Goal: Task Accomplishment & Management: Complete application form

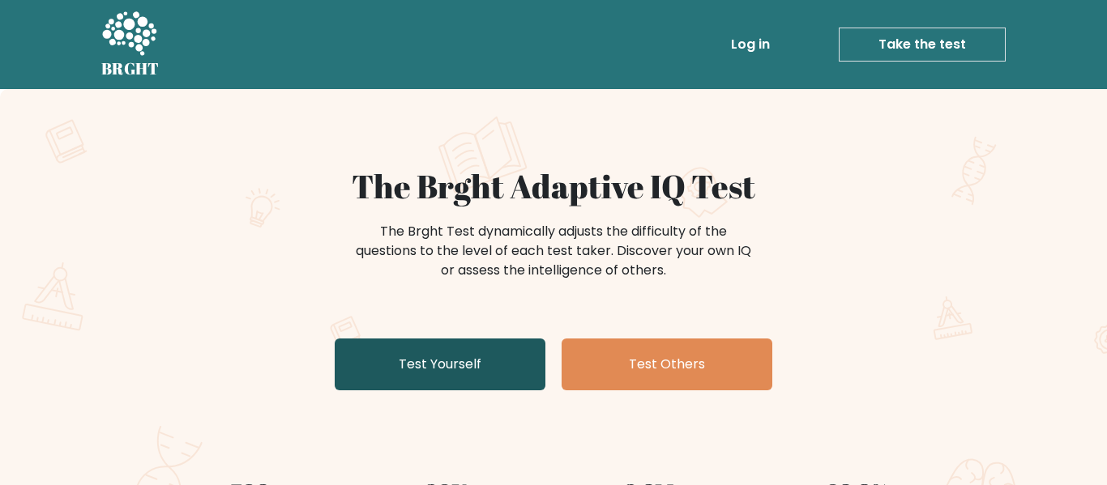
click at [484, 356] on link "Test Yourself" at bounding box center [440, 365] width 211 height 52
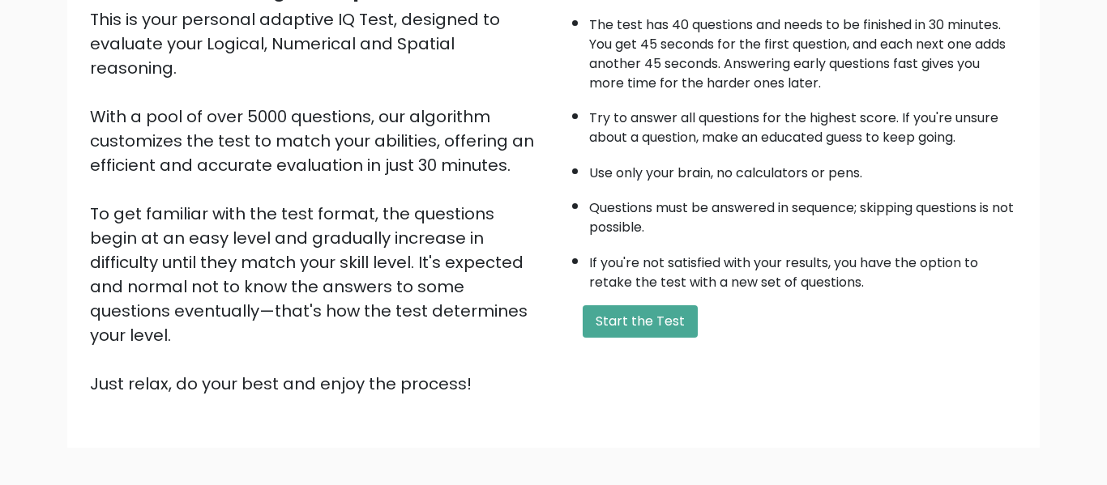
scroll to position [160, 0]
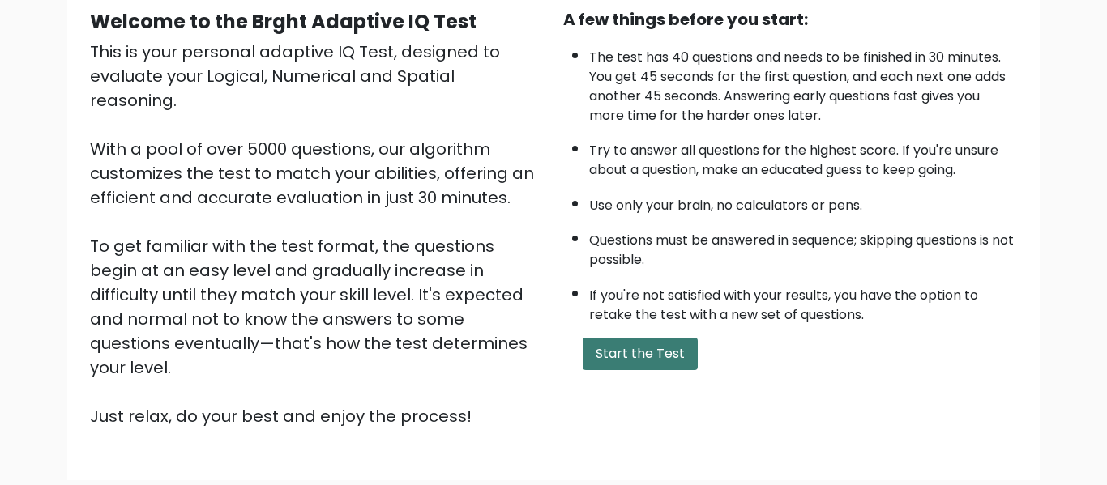
click at [639, 346] on button "Start the Test" at bounding box center [639, 354] width 115 height 32
click at [623, 352] on button "Start the Test" at bounding box center [639, 354] width 115 height 32
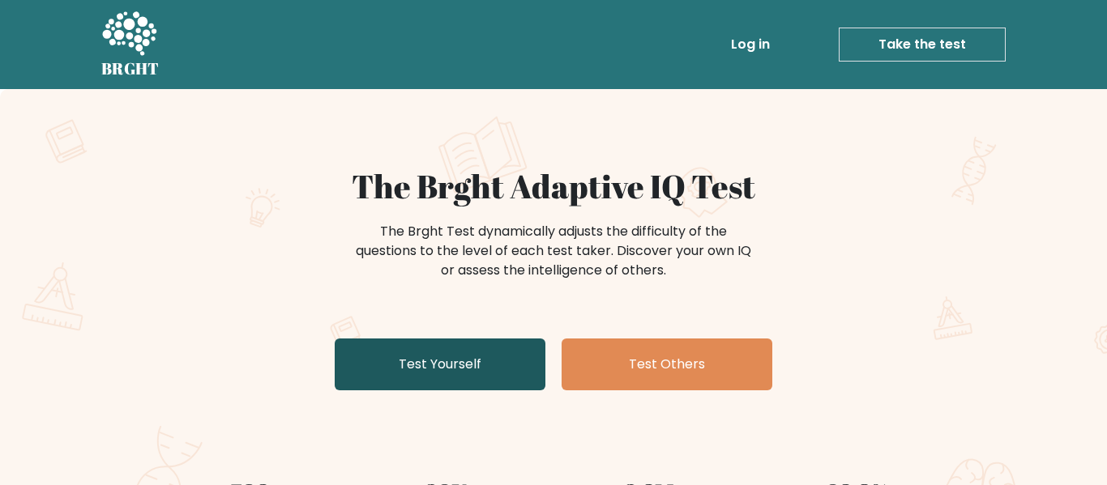
click at [454, 364] on link "Test Yourself" at bounding box center [440, 365] width 211 height 52
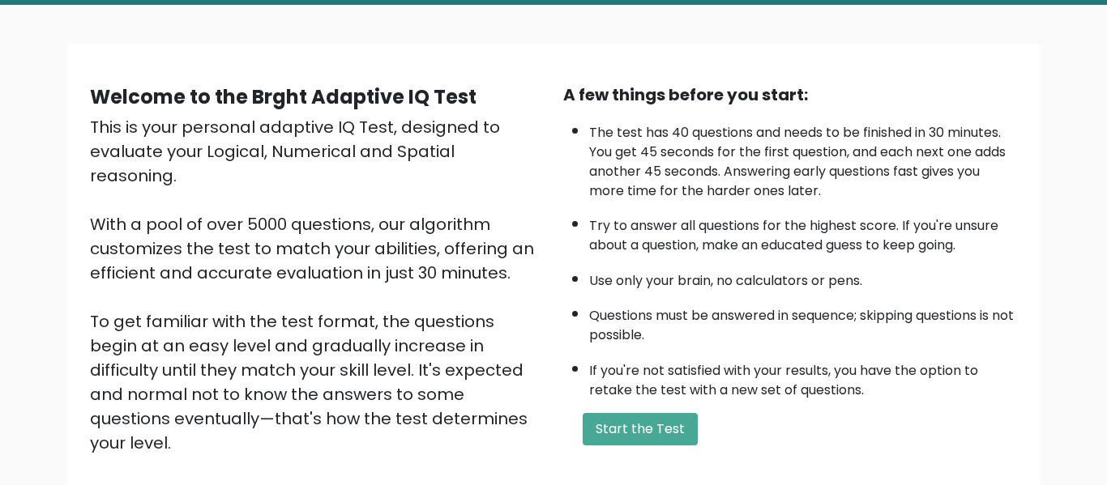
scroll to position [97, 0]
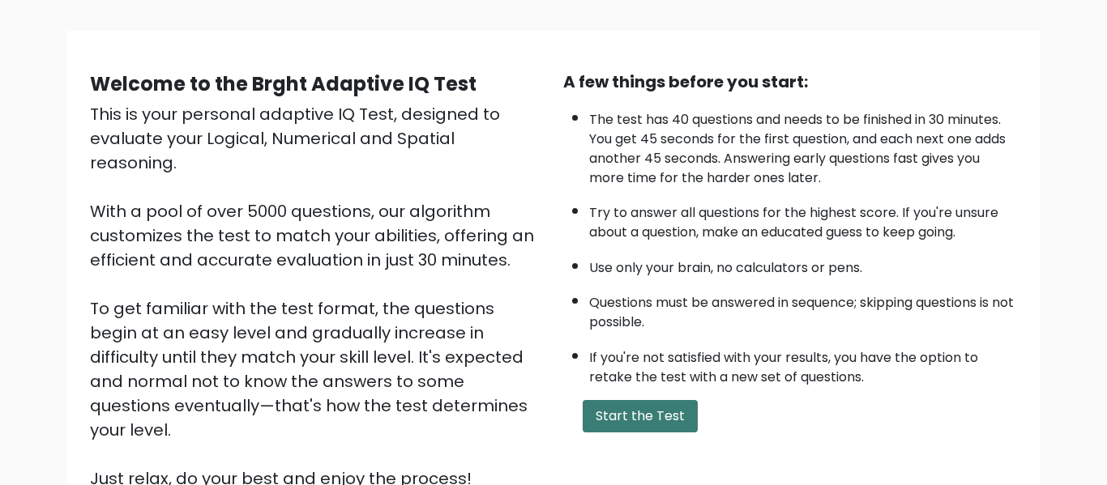
click at [612, 420] on button "Start the Test" at bounding box center [639, 416] width 115 height 32
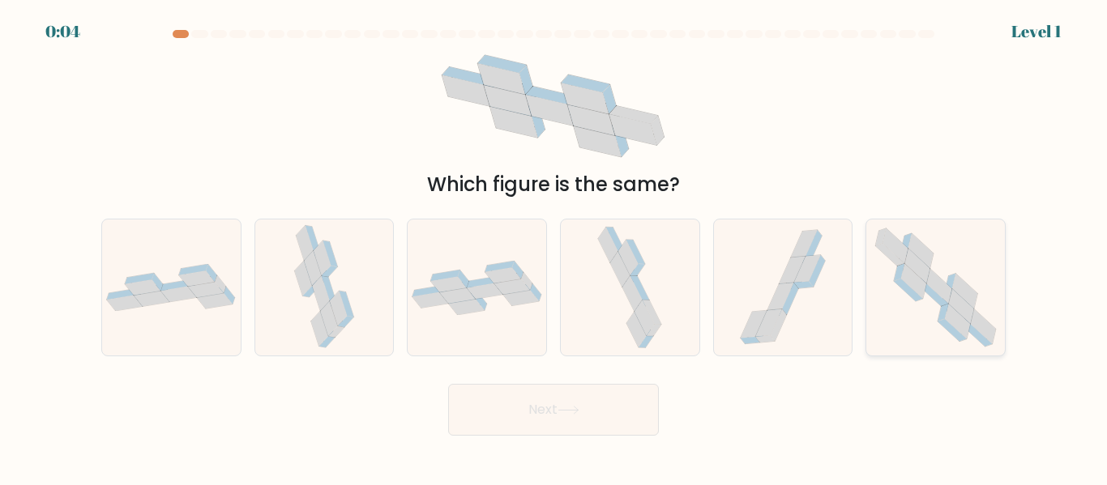
click at [922, 299] on icon at bounding box center [935, 287] width 138 height 135
click at [554, 247] on input "f." at bounding box center [553, 245] width 1 height 4
radio input "true"
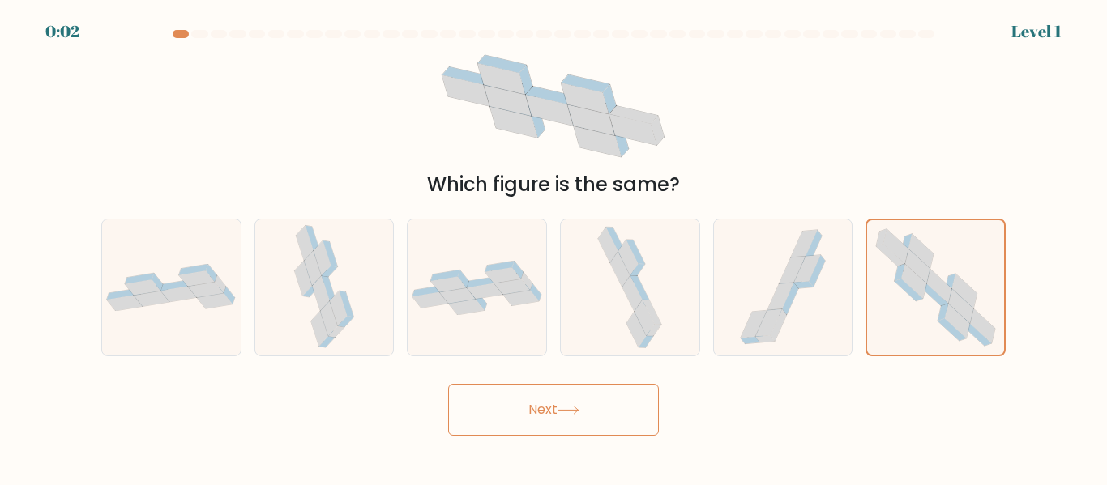
click at [525, 404] on button "Next" at bounding box center [553, 410] width 211 height 52
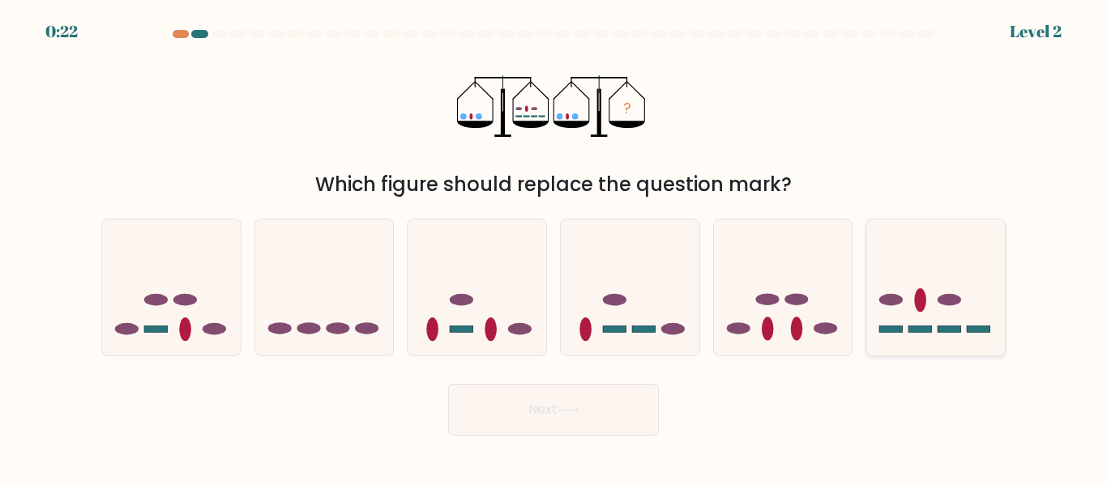
click at [921, 298] on ellipse at bounding box center [920, 299] width 12 height 23
click at [554, 247] on input "f." at bounding box center [553, 245] width 1 height 4
radio input "true"
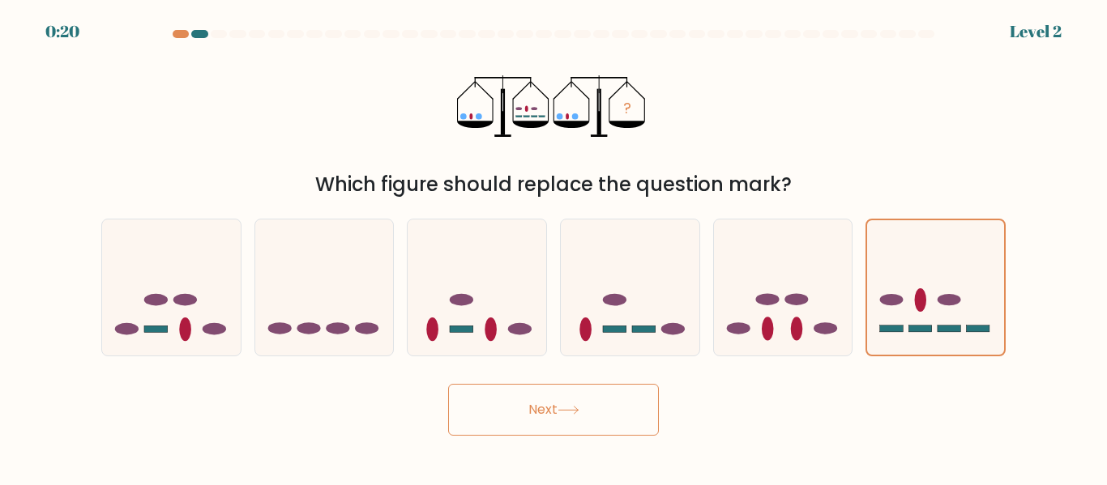
click at [540, 416] on button "Next" at bounding box center [553, 410] width 211 height 52
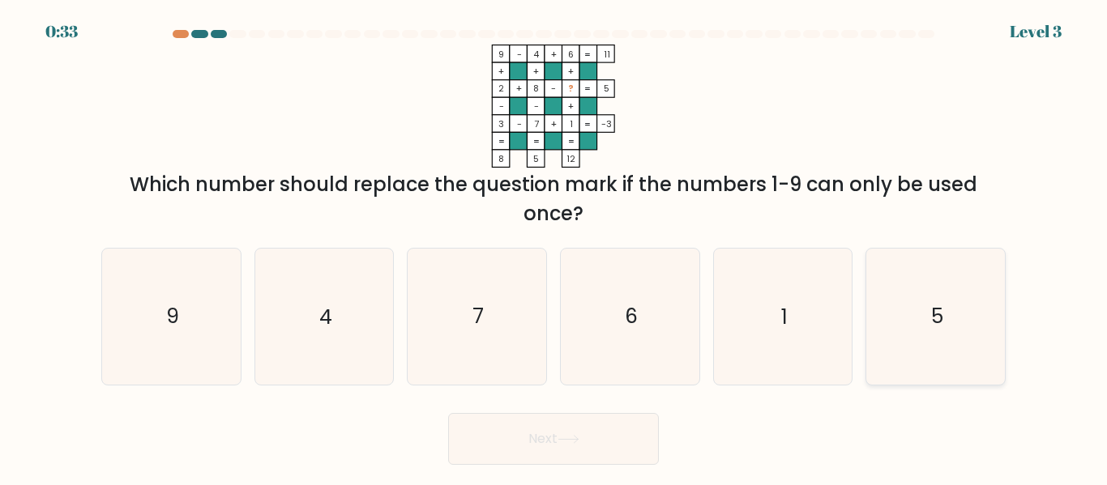
click at [944, 283] on icon "5" at bounding box center [935, 316] width 135 height 135
click at [554, 247] on input "f. 5" at bounding box center [553, 245] width 1 height 4
radio input "true"
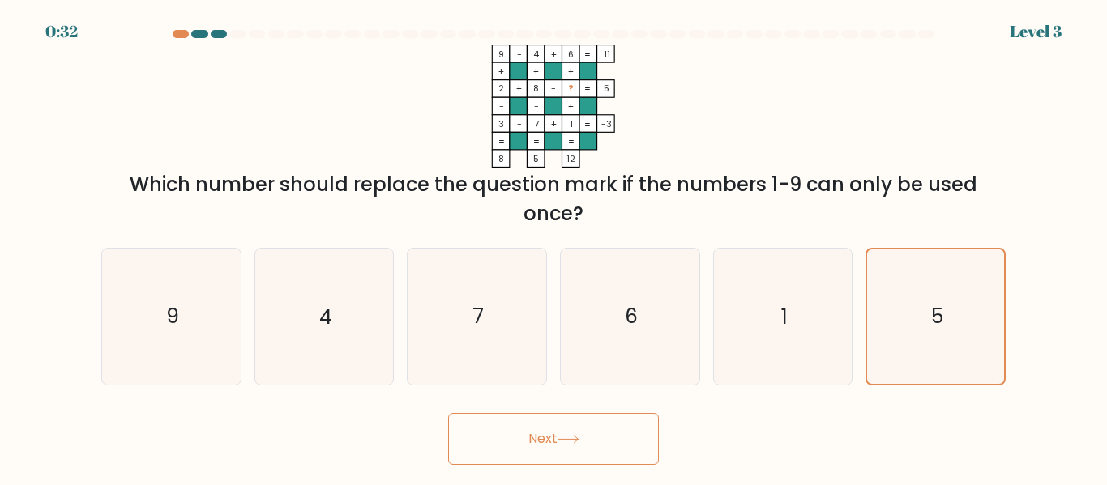
click at [586, 433] on button "Next" at bounding box center [553, 439] width 211 height 52
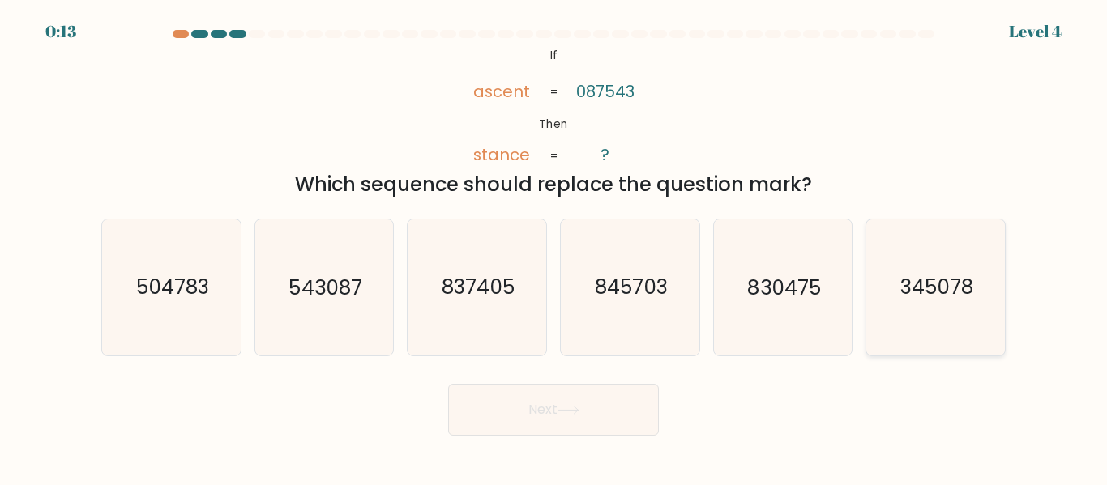
click at [924, 255] on icon "345078" at bounding box center [935, 287] width 135 height 135
click at [554, 247] on input "f. 345078" at bounding box center [553, 245] width 1 height 4
radio input "true"
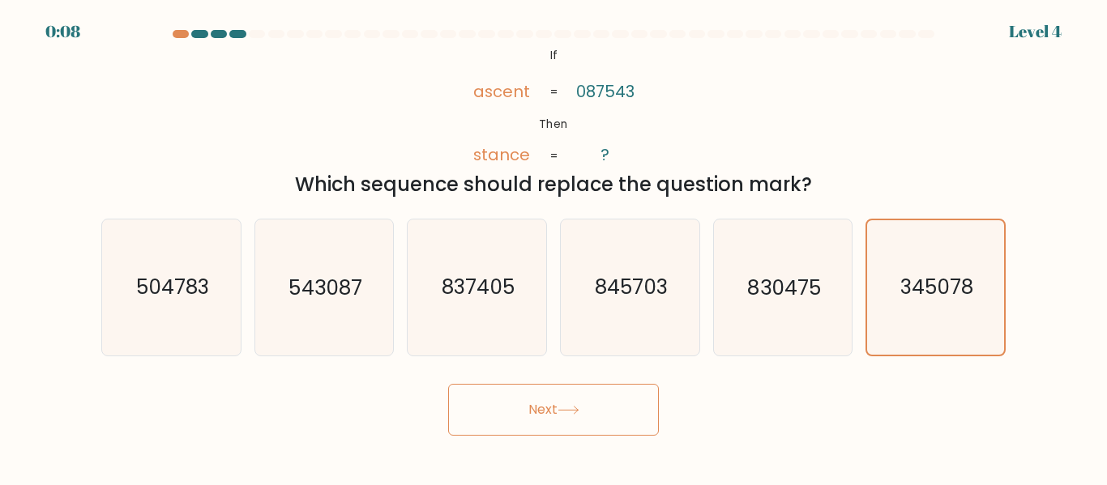
click at [576, 406] on icon at bounding box center [568, 410] width 22 height 9
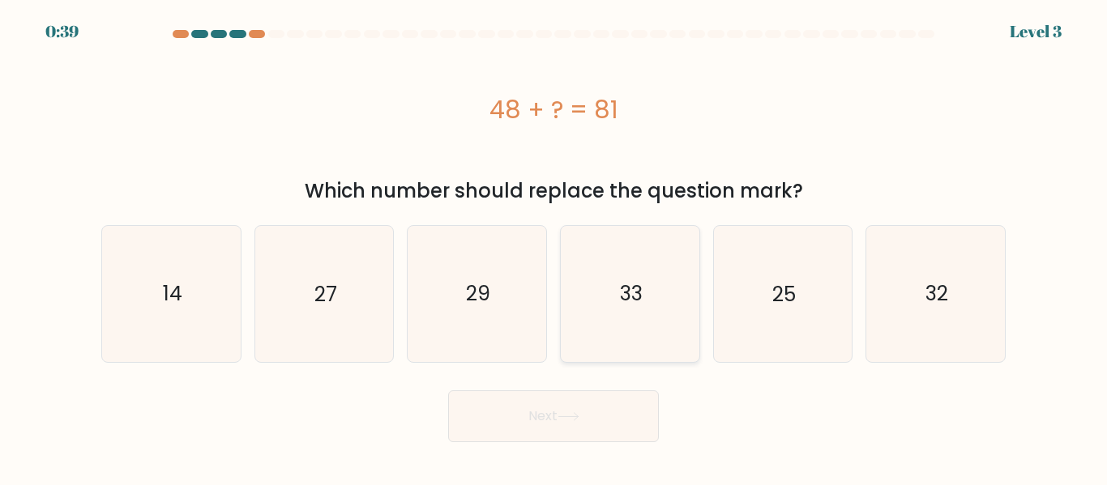
click at [642, 305] on text "33" at bounding box center [631, 293] width 23 height 28
click at [554, 247] on input "d. 33" at bounding box center [553, 245] width 1 height 4
radio input "true"
click at [538, 421] on button "Next" at bounding box center [553, 416] width 211 height 52
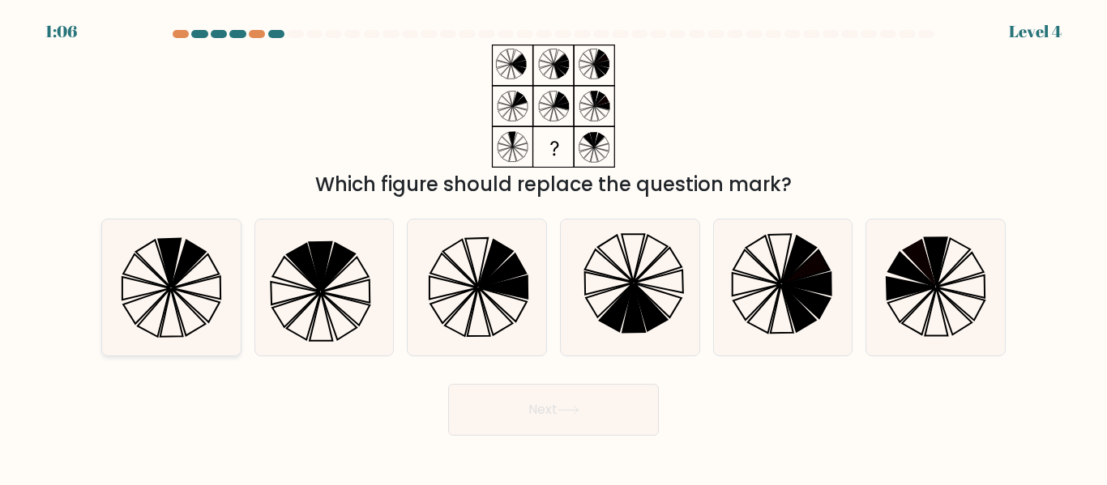
click at [164, 295] on icon at bounding box center [146, 307] width 46 height 36
click at [553, 247] on input "a." at bounding box center [553, 245] width 1 height 4
radio input "true"
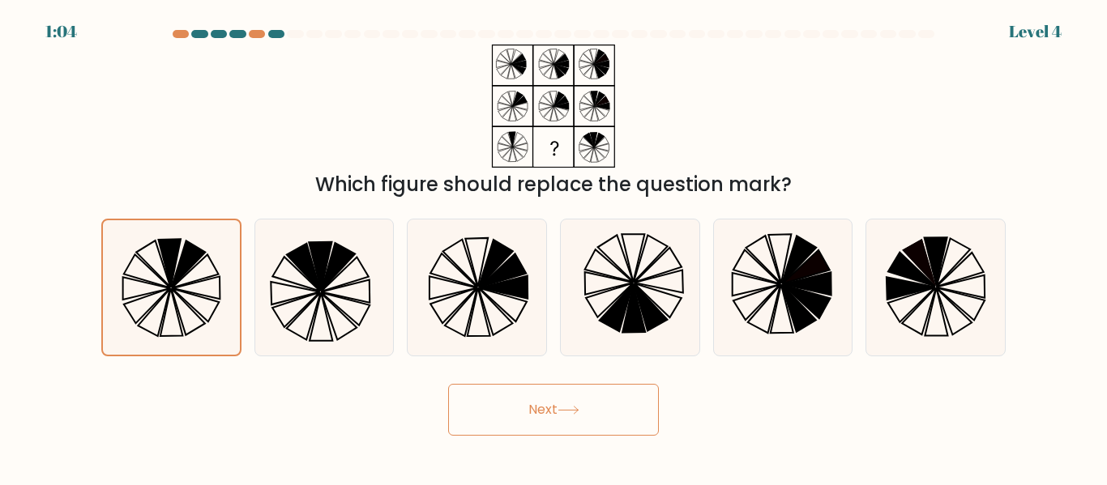
click at [541, 404] on button "Next" at bounding box center [553, 410] width 211 height 52
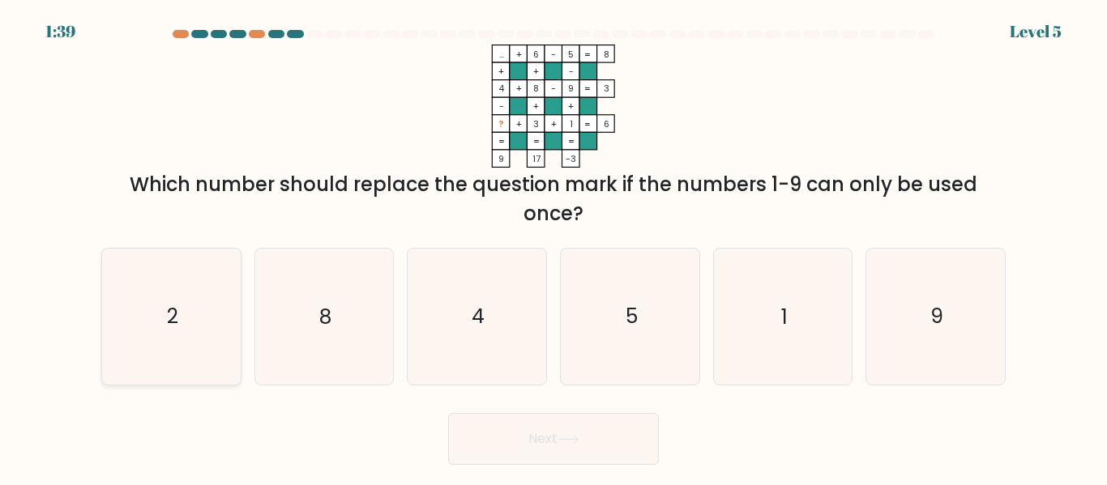
click at [170, 339] on icon "2" at bounding box center [171, 316] width 135 height 135
click at [553, 247] on input "a. 2" at bounding box center [553, 245] width 1 height 4
radio input "true"
click at [548, 435] on button "Next" at bounding box center [553, 439] width 211 height 52
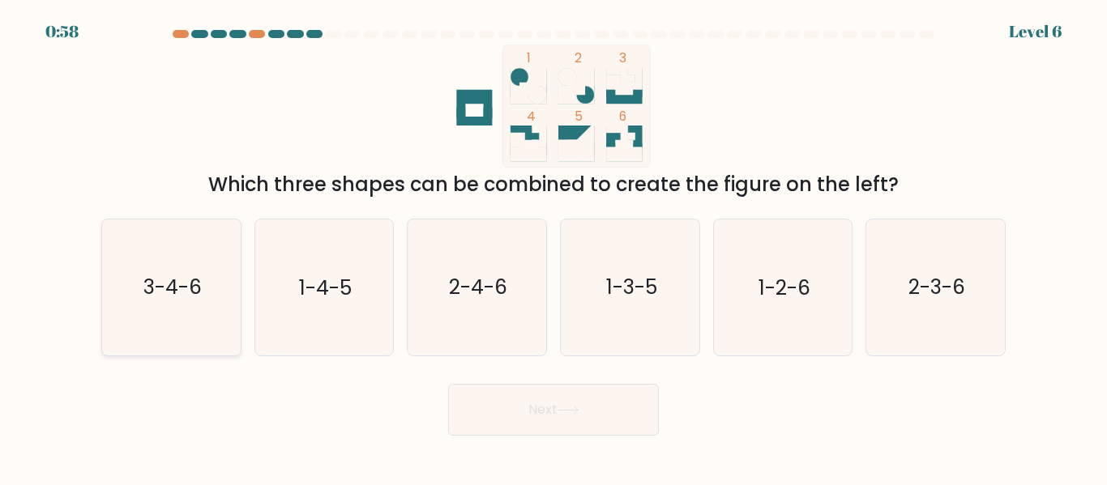
click at [135, 296] on icon "3-4-6" at bounding box center [171, 287] width 135 height 135
click at [553, 247] on input "a. 3-4-6" at bounding box center [553, 245] width 1 height 4
radio input "true"
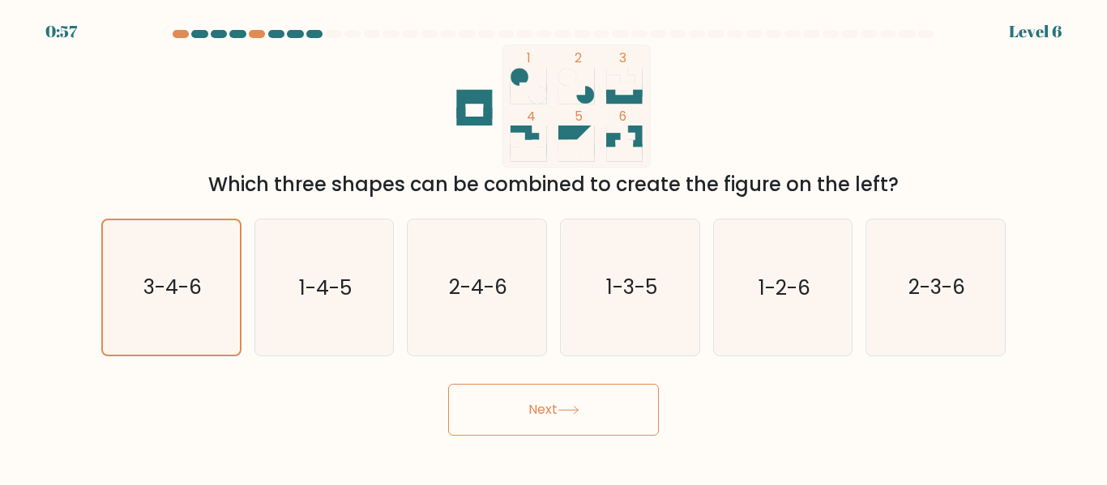
click at [574, 406] on icon at bounding box center [568, 410] width 22 height 9
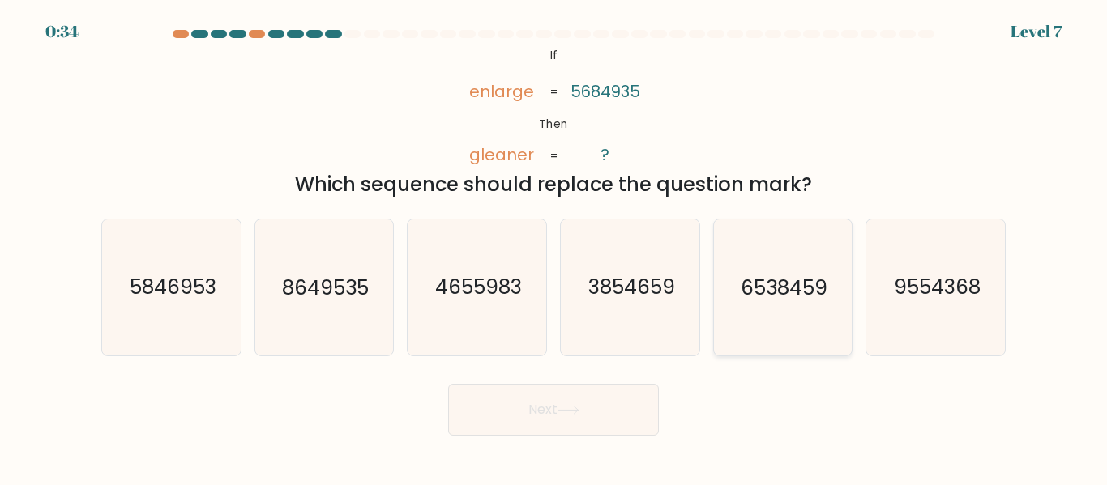
click at [801, 263] on icon "6538459" at bounding box center [781, 287] width 135 height 135
click at [554, 247] on input "e. 6538459" at bounding box center [553, 245] width 1 height 4
radio input "true"
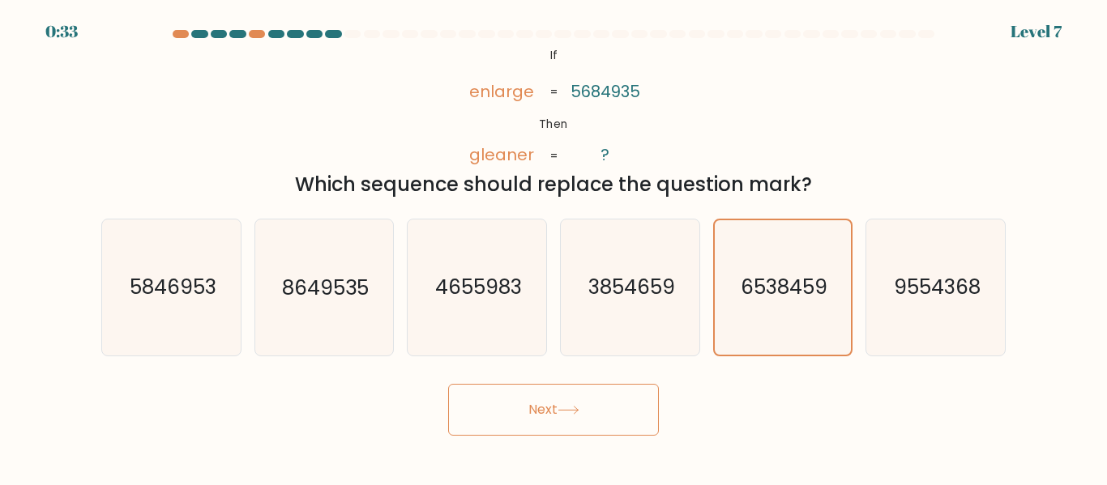
click at [579, 408] on icon at bounding box center [568, 410] width 22 height 9
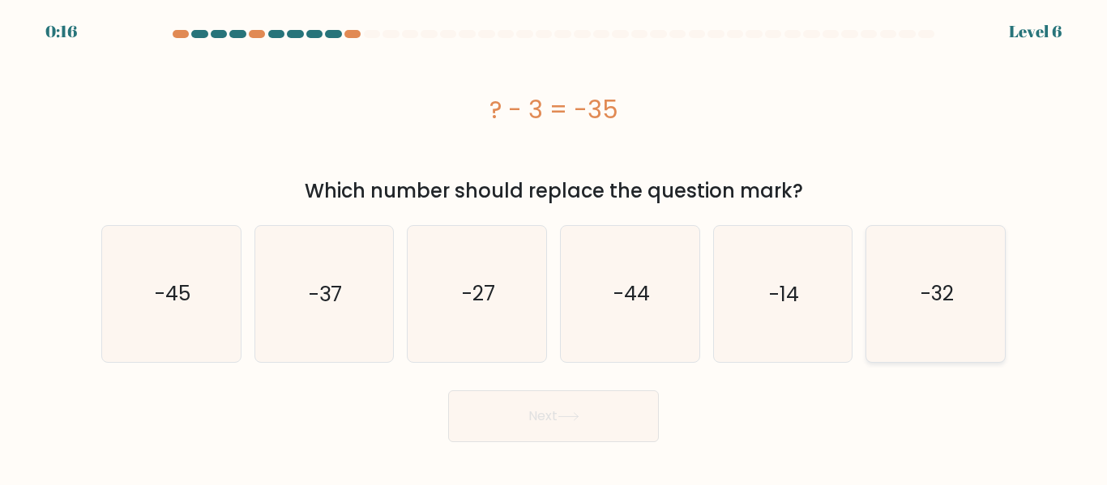
click at [941, 278] on icon "-32" at bounding box center [935, 293] width 135 height 135
click at [554, 247] on input "f. -32" at bounding box center [553, 245] width 1 height 4
radio input "true"
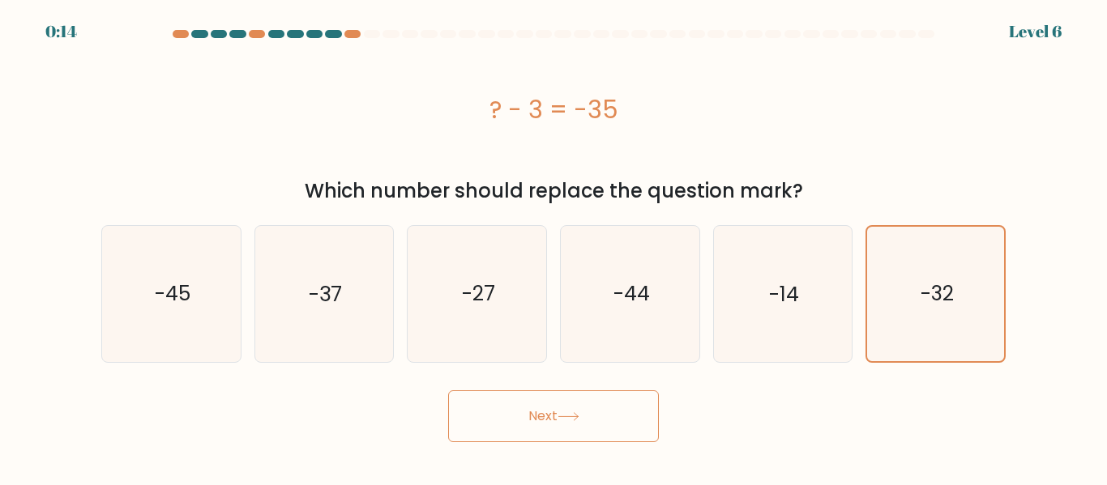
click at [552, 417] on button "Next" at bounding box center [553, 416] width 211 height 52
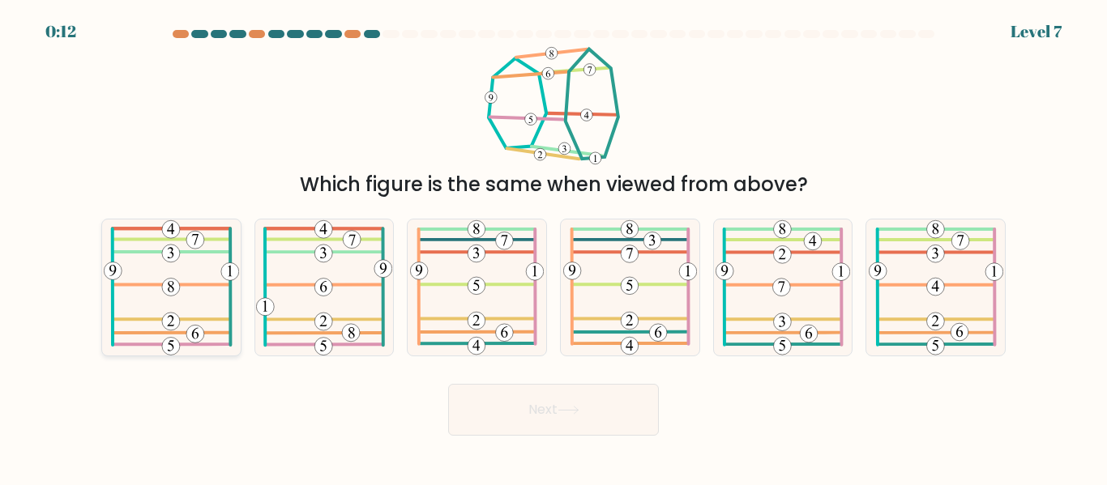
click at [137, 289] on icon at bounding box center [171, 287] width 135 height 135
click at [553, 247] on input "a." at bounding box center [553, 245] width 1 height 4
radio input "true"
click at [555, 403] on button "Next" at bounding box center [553, 410] width 211 height 52
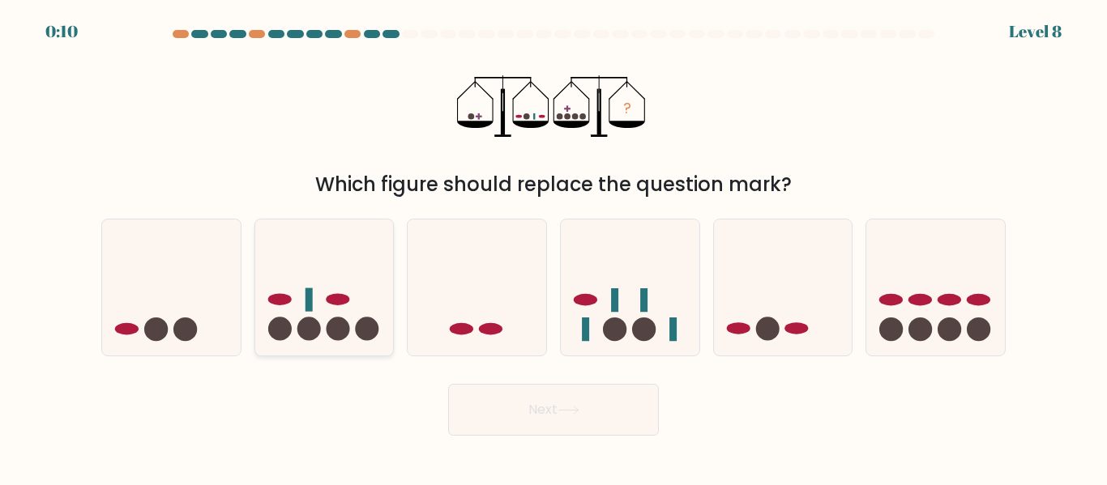
click at [292, 311] on icon at bounding box center [324, 287] width 139 height 114
click at [553, 247] on input "b." at bounding box center [553, 245] width 1 height 4
radio input "true"
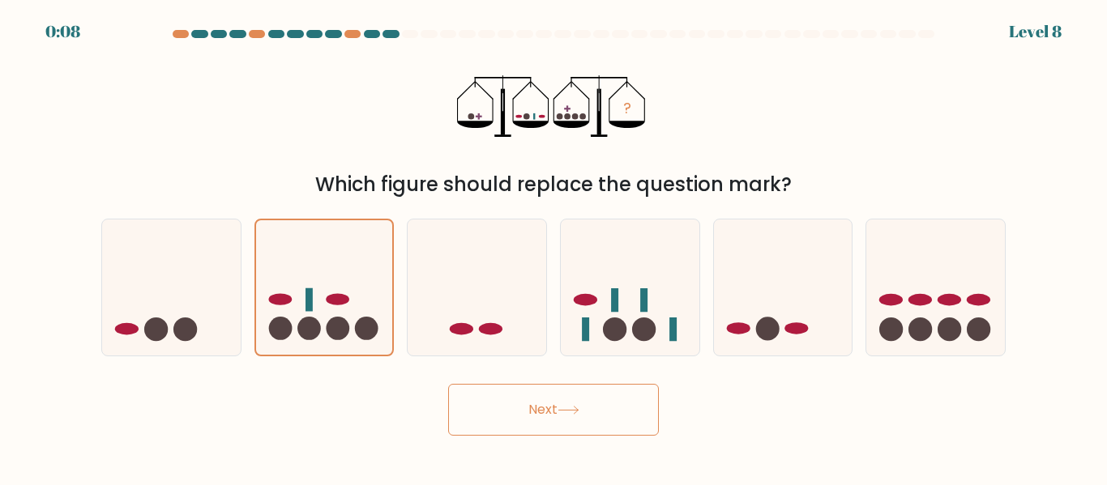
click at [574, 399] on button "Next" at bounding box center [553, 410] width 211 height 52
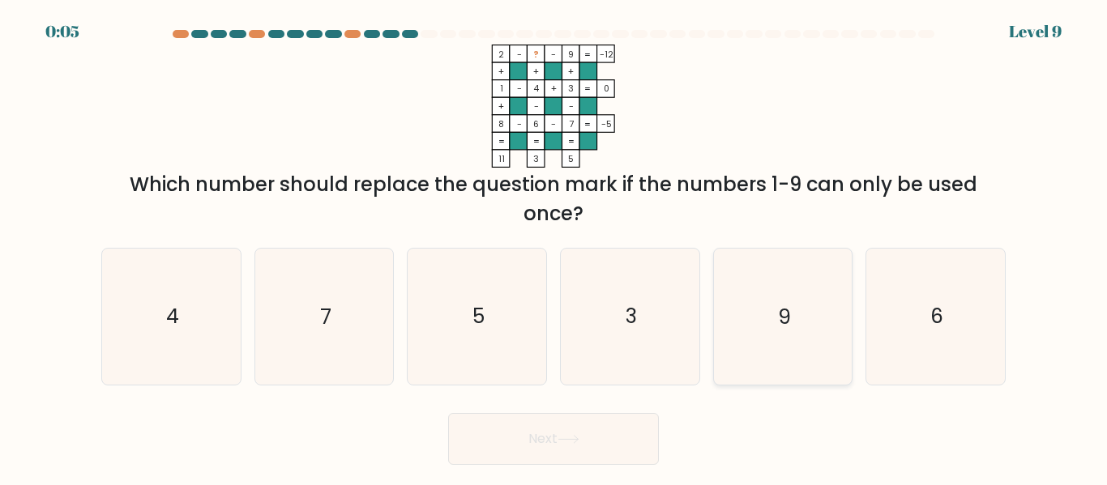
click at [791, 300] on icon "9" at bounding box center [781, 316] width 135 height 135
click at [554, 247] on input "e. 9" at bounding box center [553, 245] width 1 height 4
radio input "true"
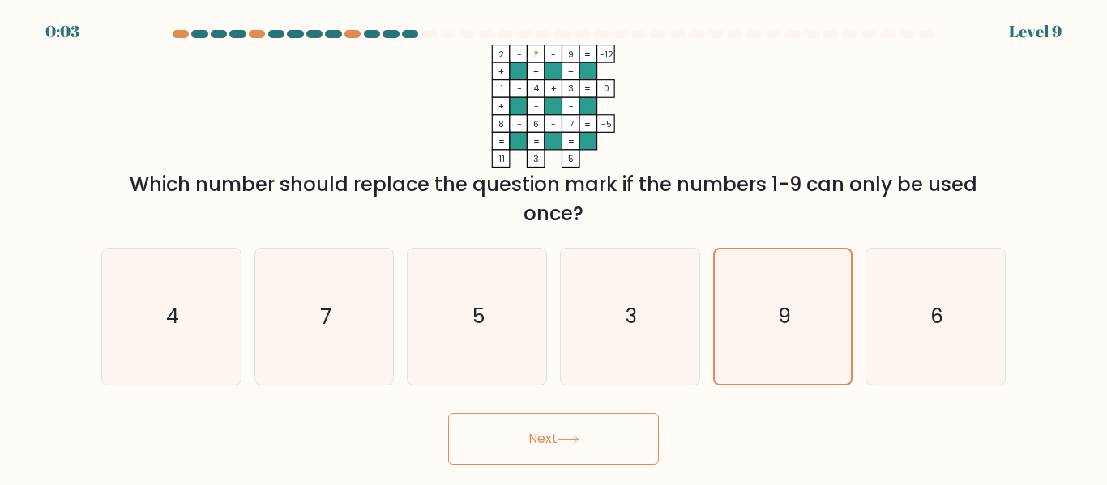
click at [591, 422] on button "Next" at bounding box center [553, 439] width 211 height 52
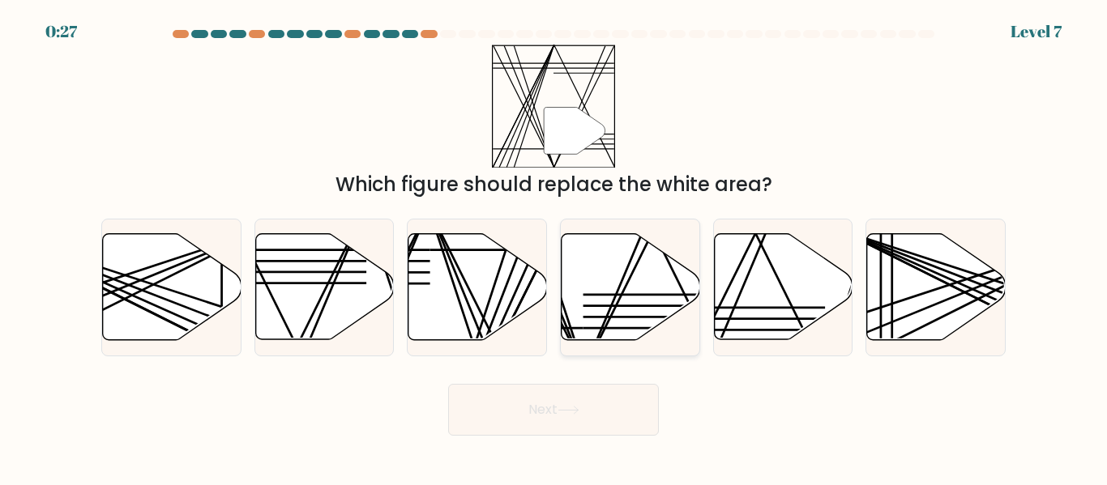
click at [633, 285] on icon at bounding box center [630, 287] width 139 height 106
click at [554, 247] on input "d." at bounding box center [553, 245] width 1 height 4
radio input "true"
click at [563, 409] on icon at bounding box center [568, 410] width 22 height 9
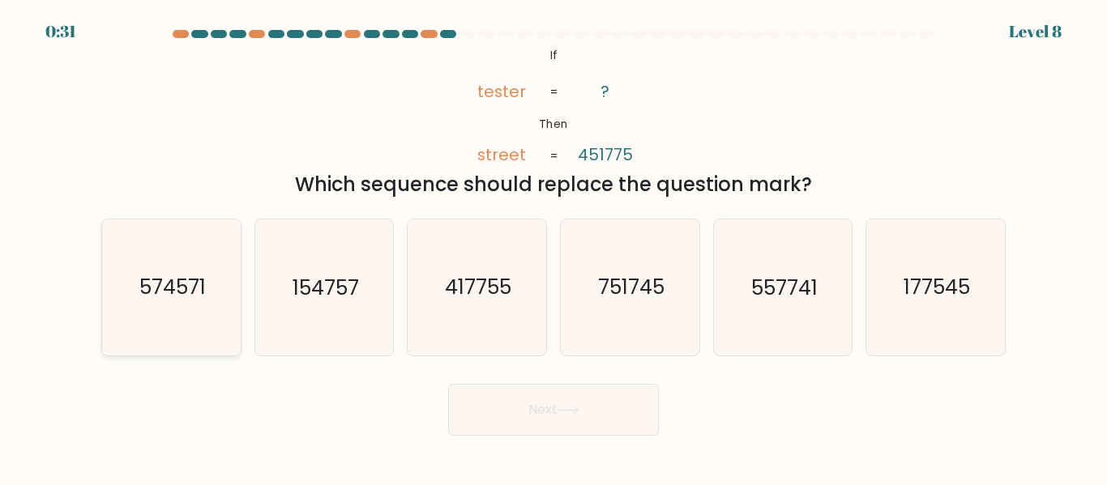
click at [161, 324] on icon "574571" at bounding box center [171, 287] width 135 height 135
click at [553, 247] on input "a. 574571" at bounding box center [553, 245] width 1 height 4
radio input "true"
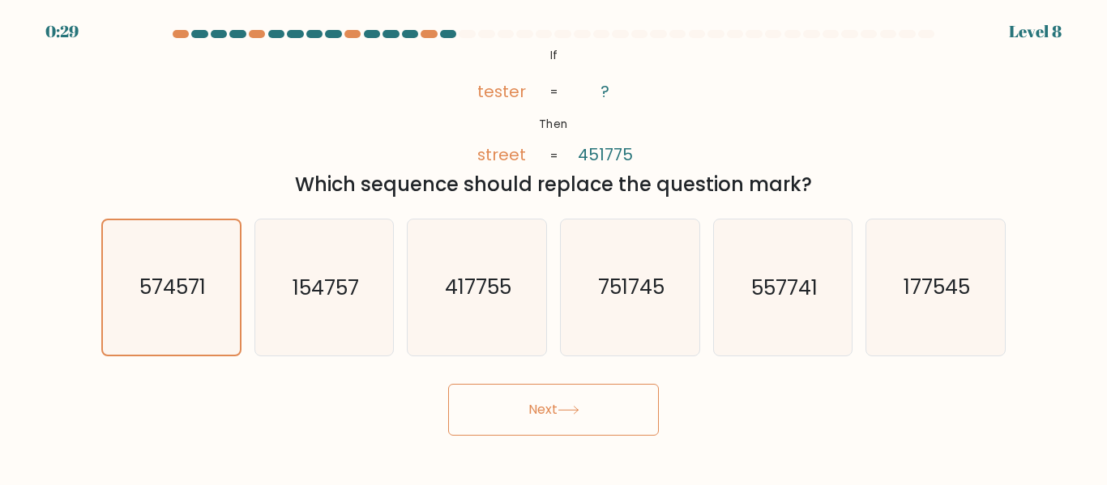
click at [538, 415] on button "Next" at bounding box center [553, 410] width 211 height 52
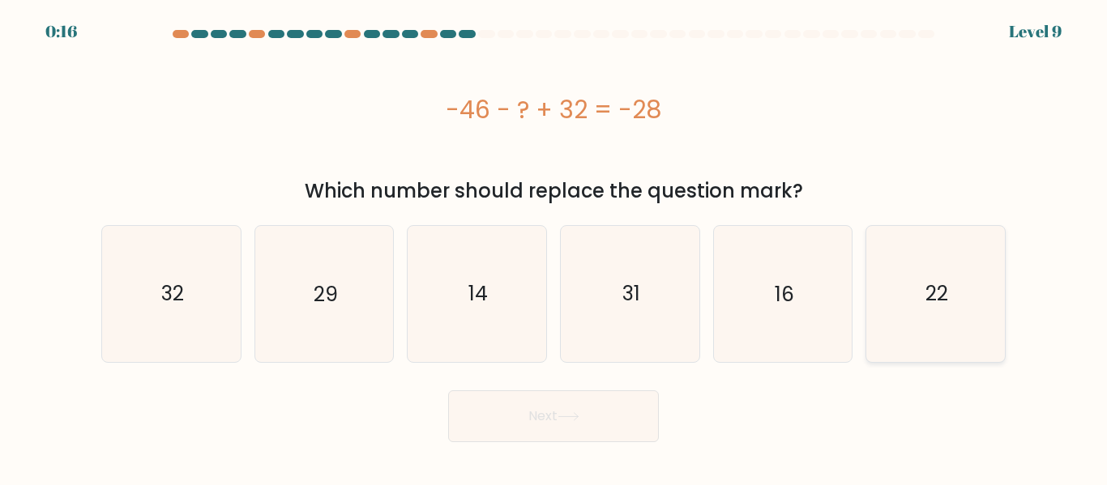
click at [953, 304] on icon "22" at bounding box center [935, 293] width 135 height 135
click at [554, 247] on input "f. 22" at bounding box center [553, 245] width 1 height 4
radio input "true"
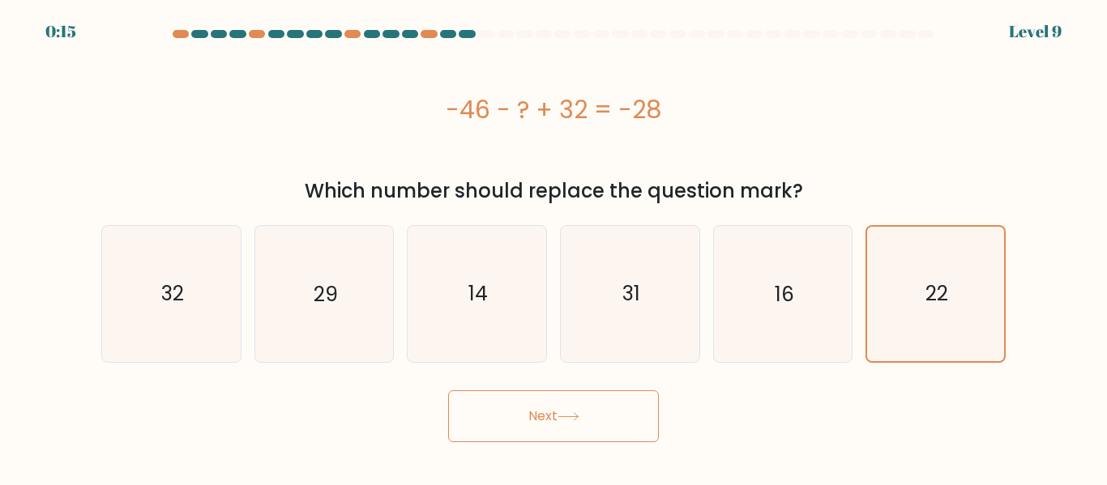
click at [581, 433] on button "Next" at bounding box center [553, 416] width 211 height 52
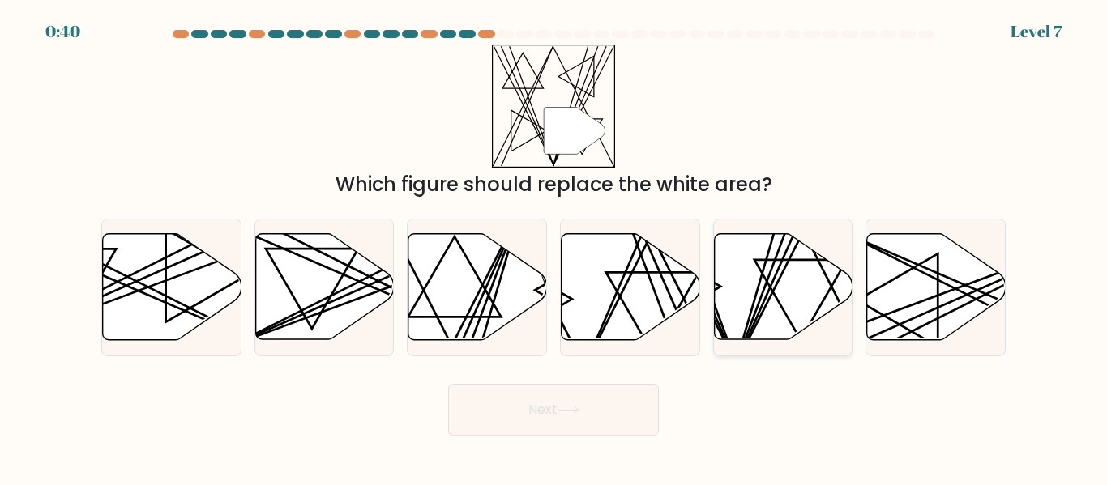
click at [773, 288] on icon at bounding box center [783, 287] width 139 height 106
click at [554, 247] on input "e." at bounding box center [553, 245] width 1 height 4
radio input "true"
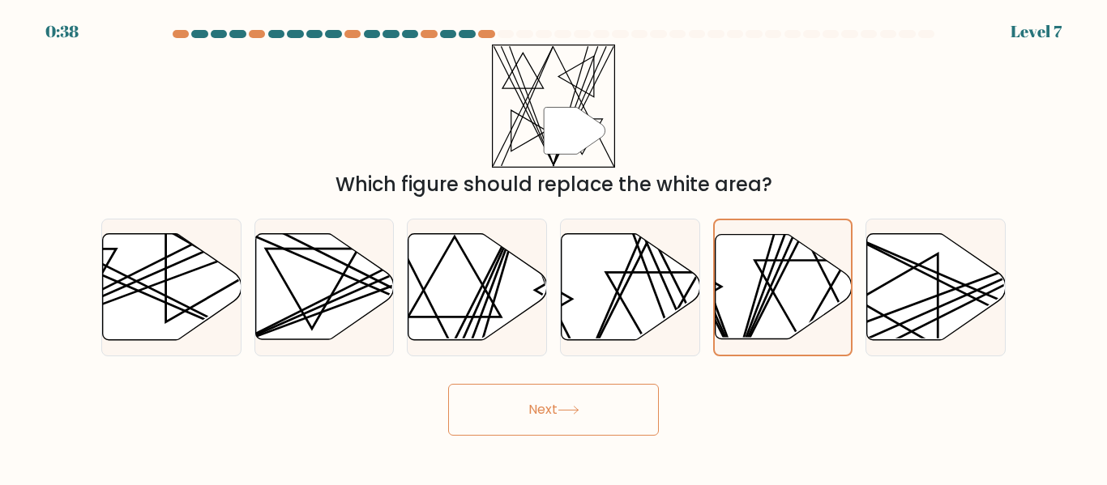
click at [559, 409] on button "Next" at bounding box center [553, 410] width 211 height 52
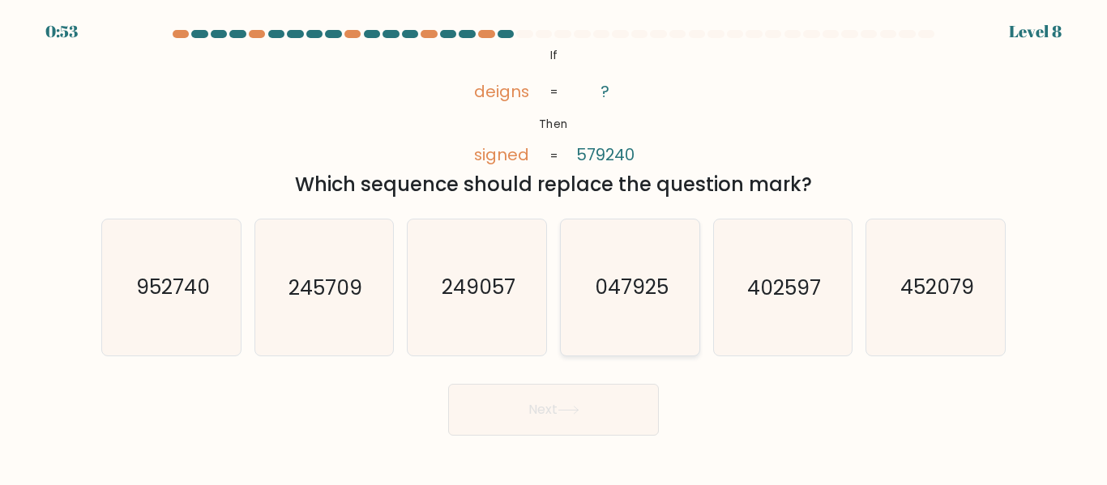
click at [634, 305] on icon "047925" at bounding box center [629, 287] width 135 height 135
click at [554, 247] on input "d. 047925" at bounding box center [553, 245] width 1 height 4
radio input "true"
click at [574, 417] on button "Next" at bounding box center [553, 410] width 211 height 52
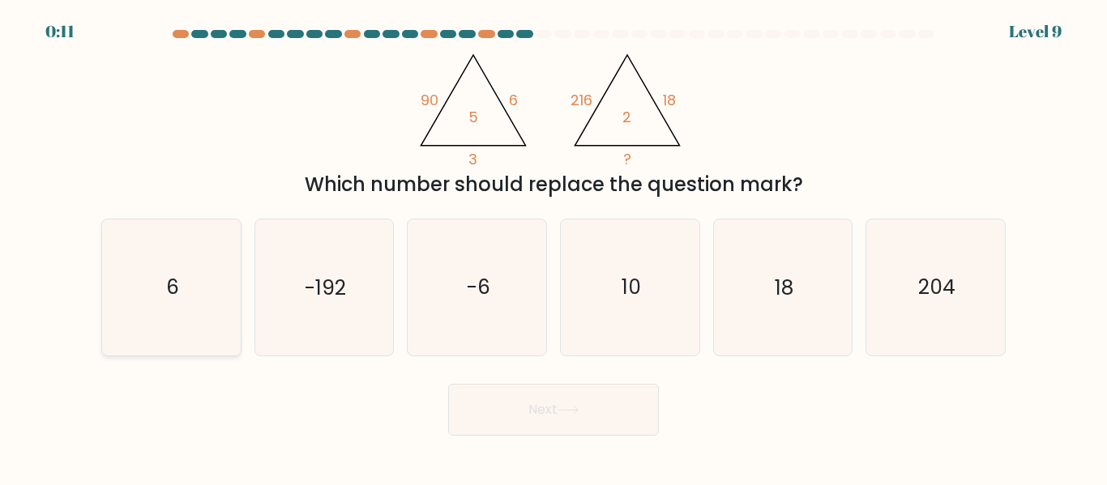
click at [171, 301] on text "6" at bounding box center [172, 288] width 13 height 28
click at [553, 247] on input "a. 6" at bounding box center [553, 245] width 1 height 4
radio input "true"
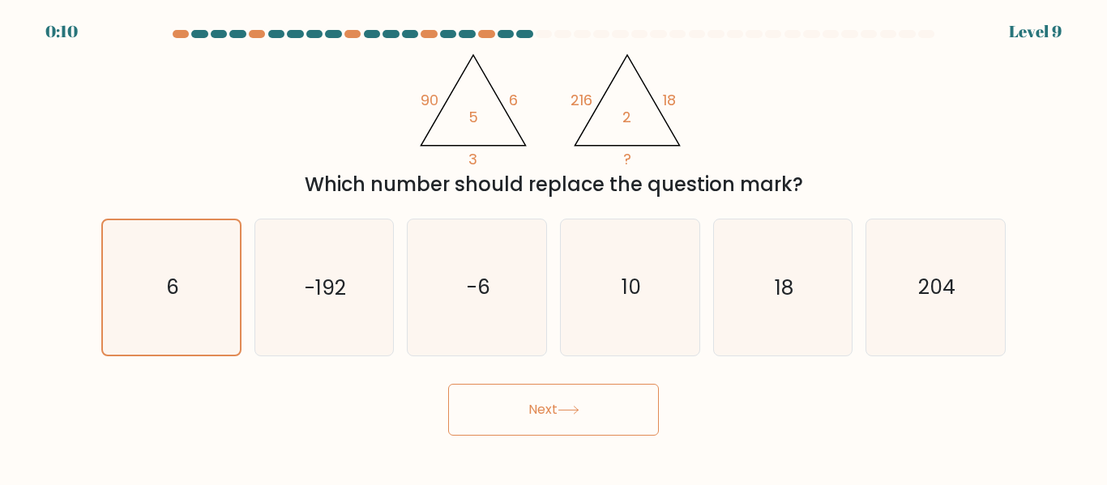
click at [545, 420] on button "Next" at bounding box center [553, 410] width 211 height 52
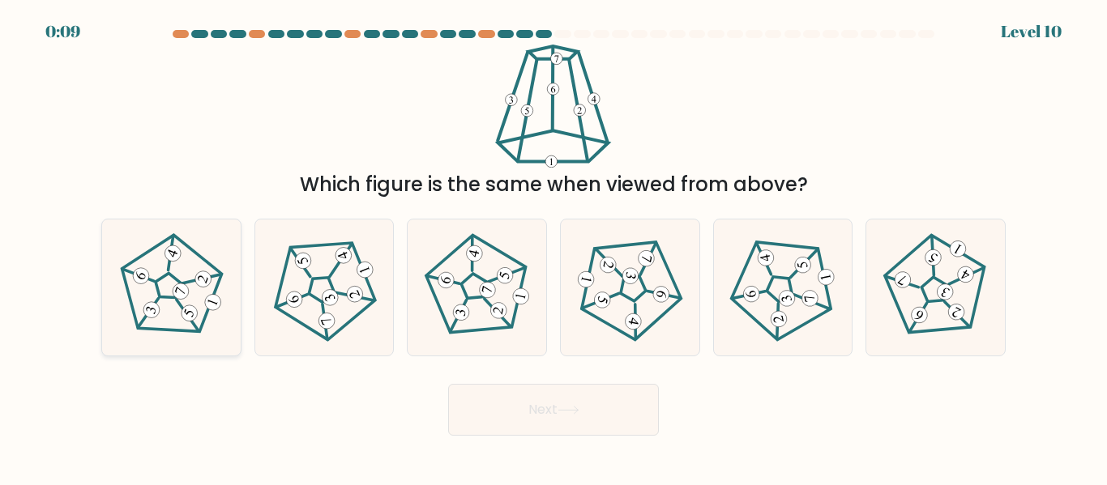
click at [177, 294] on 422 at bounding box center [181, 291] width 20 height 20
click at [553, 247] on input "a." at bounding box center [553, 245] width 1 height 4
radio input "true"
click at [525, 405] on button "Next" at bounding box center [553, 410] width 211 height 52
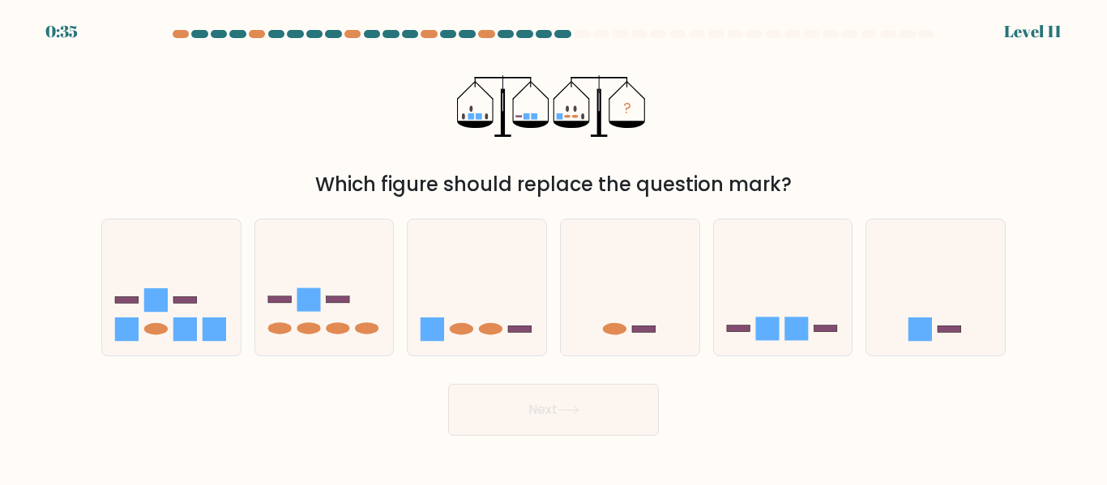
click at [253, 160] on div "? Which figure should replace the question mark?" at bounding box center [553, 122] width 923 height 155
click at [488, 325] on ellipse at bounding box center [490, 329] width 23 height 12
click at [553, 247] on input "c." at bounding box center [553, 245] width 1 height 4
radio input "true"
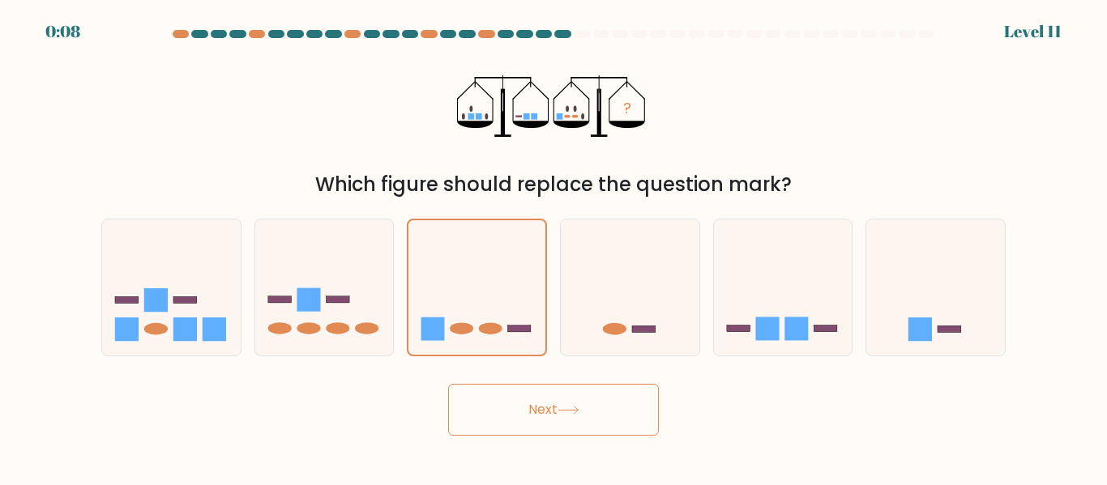
click at [567, 421] on button "Next" at bounding box center [553, 410] width 211 height 52
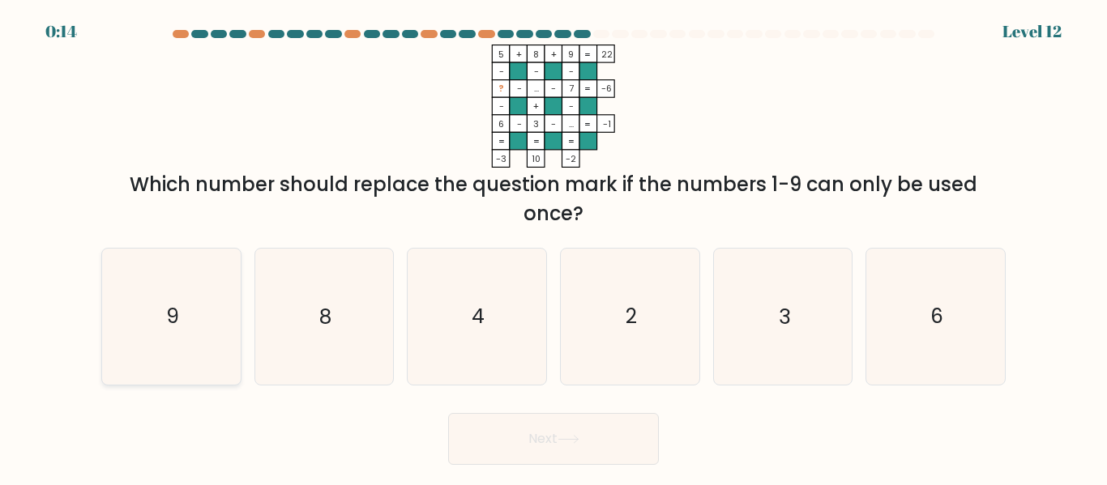
click at [153, 339] on icon "9" at bounding box center [171, 316] width 135 height 135
click at [553, 247] on input "a. 9" at bounding box center [553, 245] width 1 height 4
radio input "true"
click at [537, 438] on button "Next" at bounding box center [553, 439] width 211 height 52
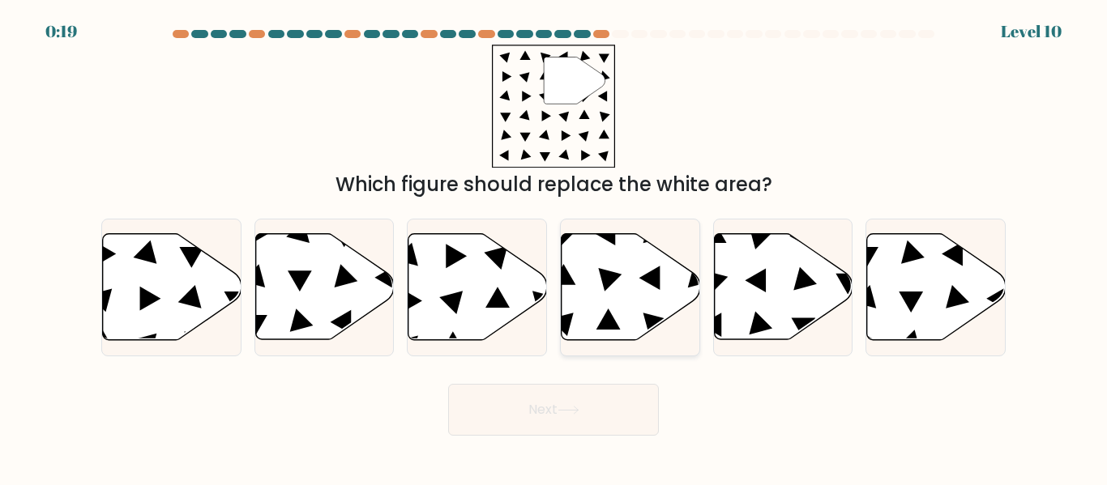
click at [619, 245] on icon at bounding box center [630, 287] width 139 height 106
click at [554, 245] on input "d." at bounding box center [553, 245] width 1 height 4
radio input "true"
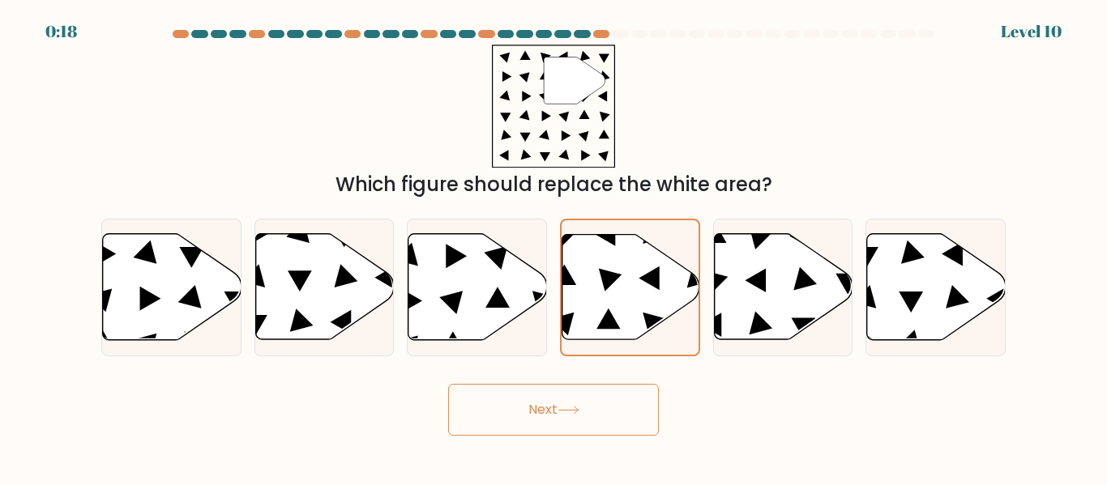
click at [563, 414] on icon at bounding box center [568, 410] width 22 height 9
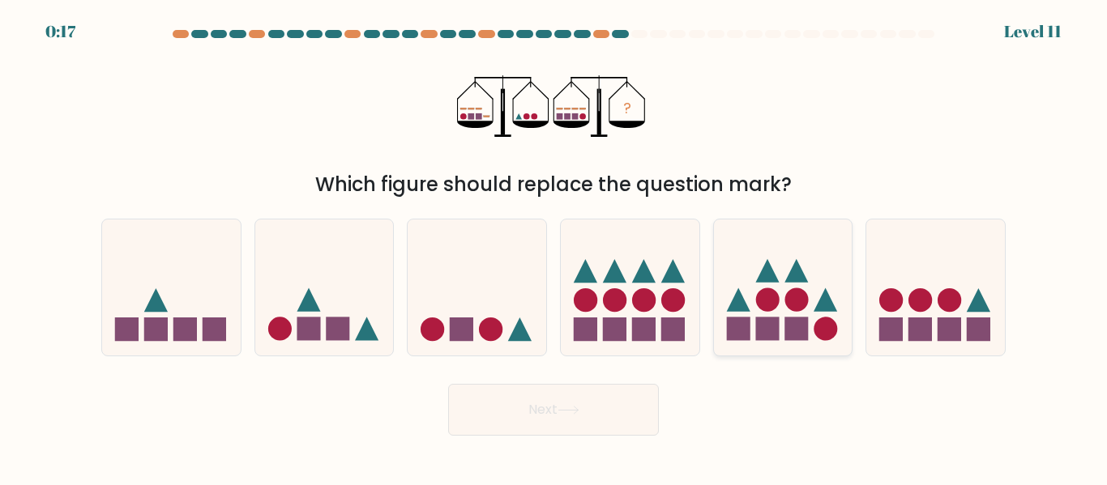
click at [767, 331] on rect at bounding box center [766, 329] width 23 height 23
click at [554, 247] on input "e." at bounding box center [553, 245] width 1 height 4
radio input "true"
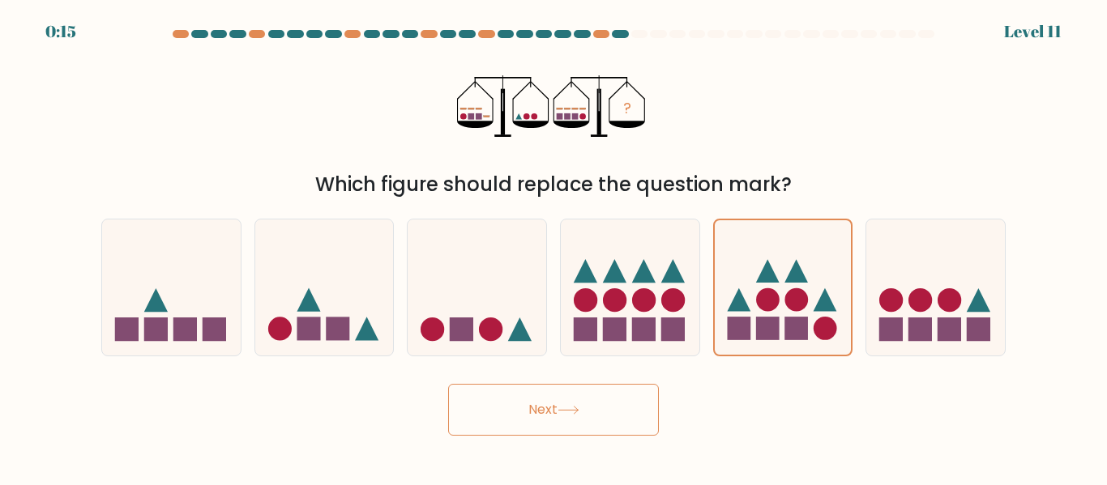
click at [571, 395] on button "Next" at bounding box center [553, 410] width 211 height 52
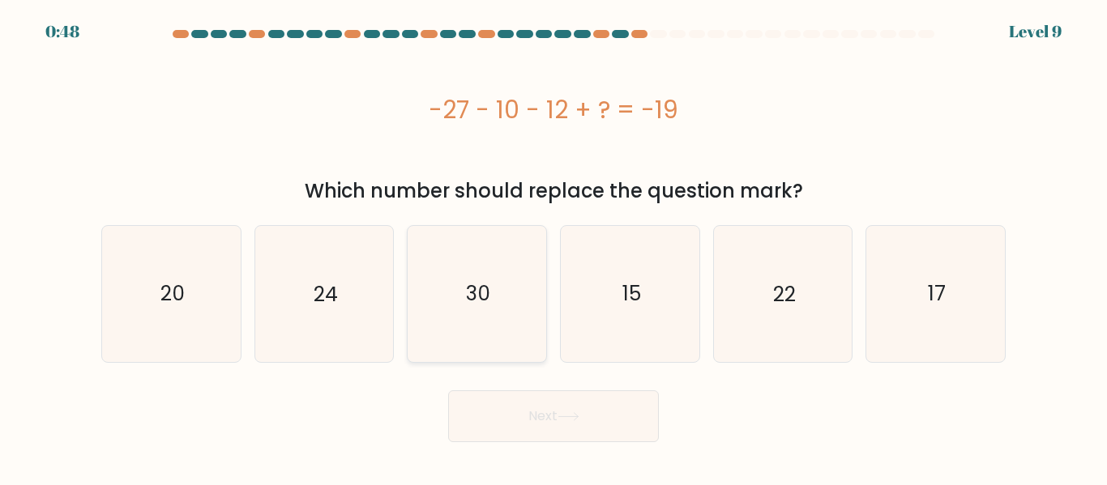
click at [466, 305] on text "30" at bounding box center [478, 293] width 24 height 28
click at [553, 247] on input "c. 30" at bounding box center [553, 245] width 1 height 4
radio input "true"
click at [549, 429] on button "Next" at bounding box center [553, 416] width 211 height 52
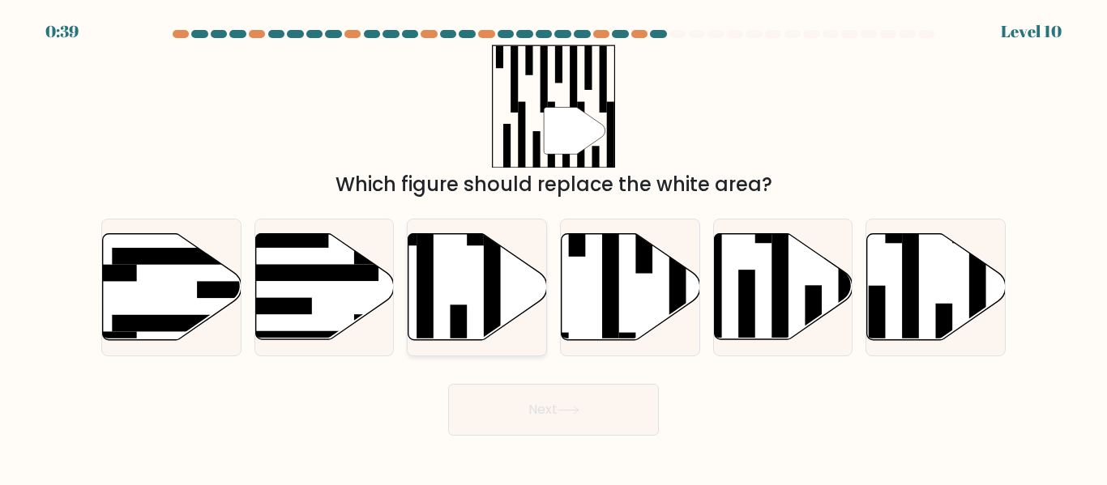
click at [435, 295] on icon at bounding box center [477, 287] width 139 height 106
click at [553, 247] on input "c." at bounding box center [553, 245] width 1 height 4
radio input "true"
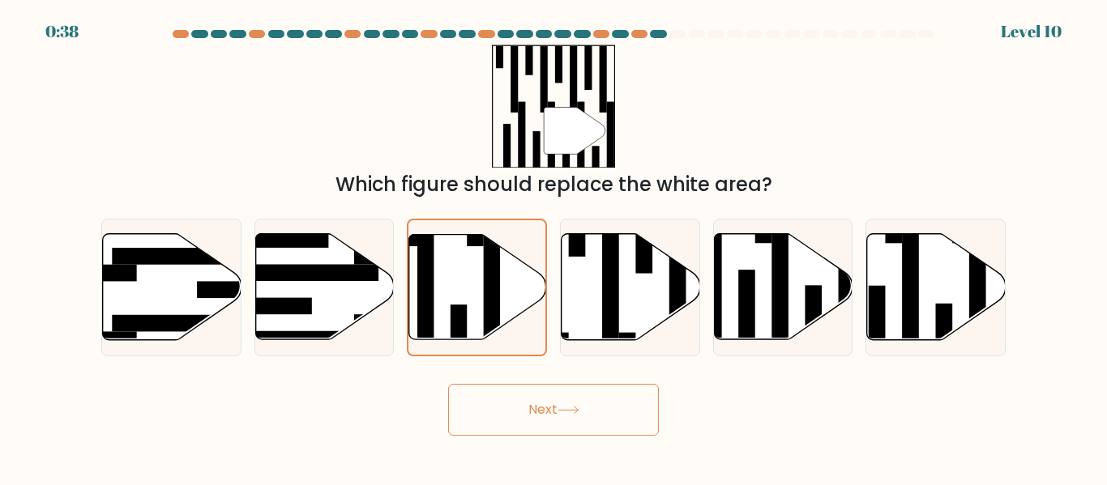
click at [530, 412] on button "Next" at bounding box center [553, 410] width 211 height 52
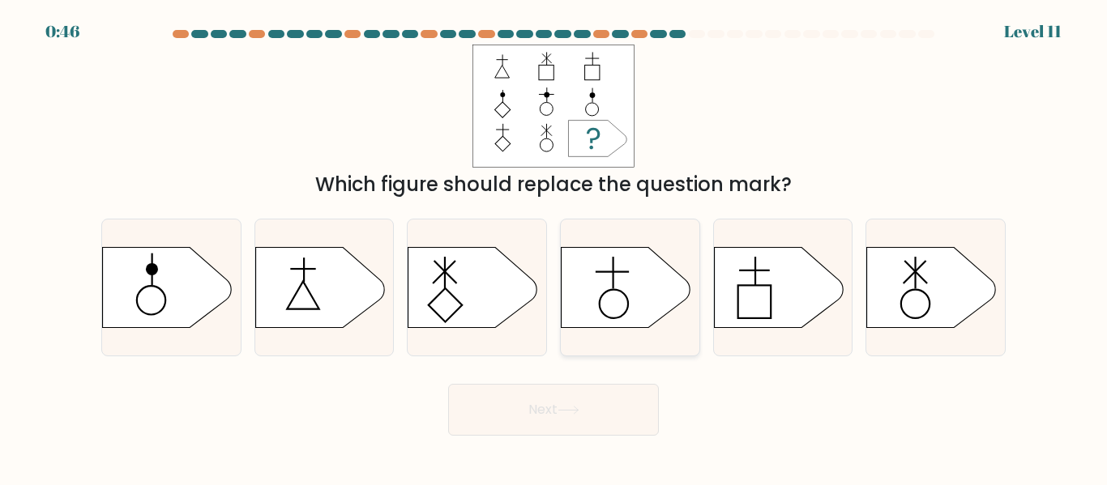
click at [612, 295] on icon at bounding box center [626, 287] width 130 height 81
click at [554, 247] on input "d." at bounding box center [553, 245] width 1 height 4
radio input "true"
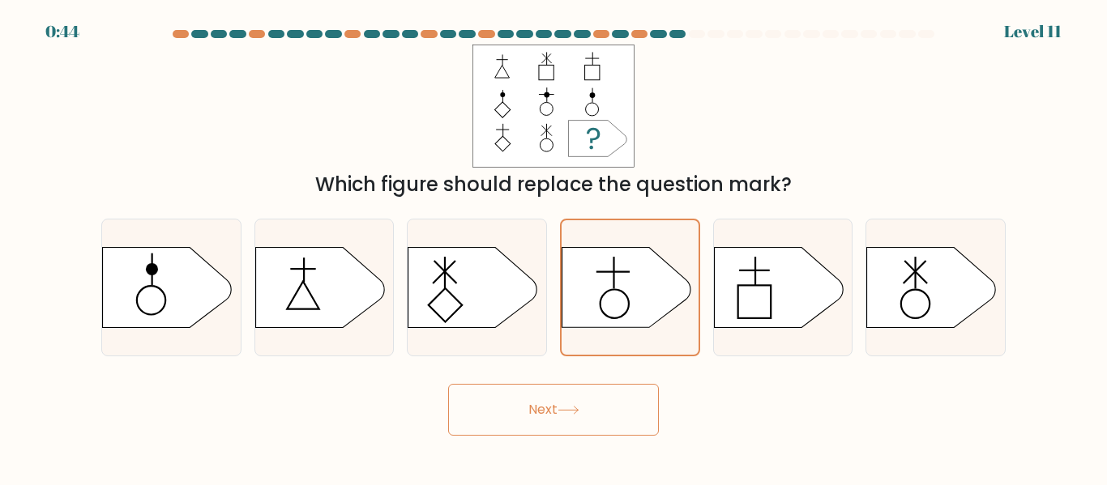
click at [555, 421] on button "Next" at bounding box center [553, 410] width 211 height 52
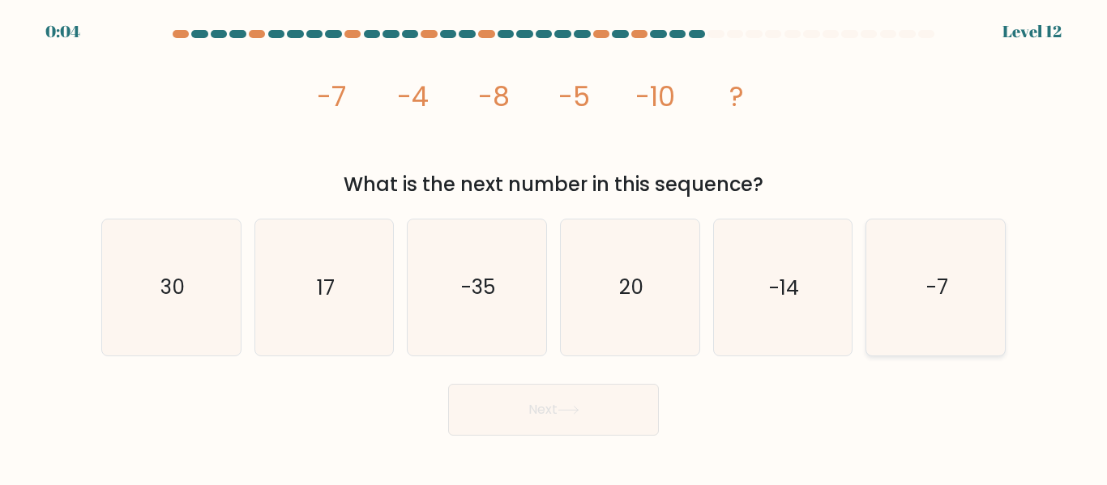
click at [915, 288] on icon "-7" at bounding box center [935, 287] width 135 height 135
click at [554, 247] on input "f. -7" at bounding box center [553, 245] width 1 height 4
radio input "true"
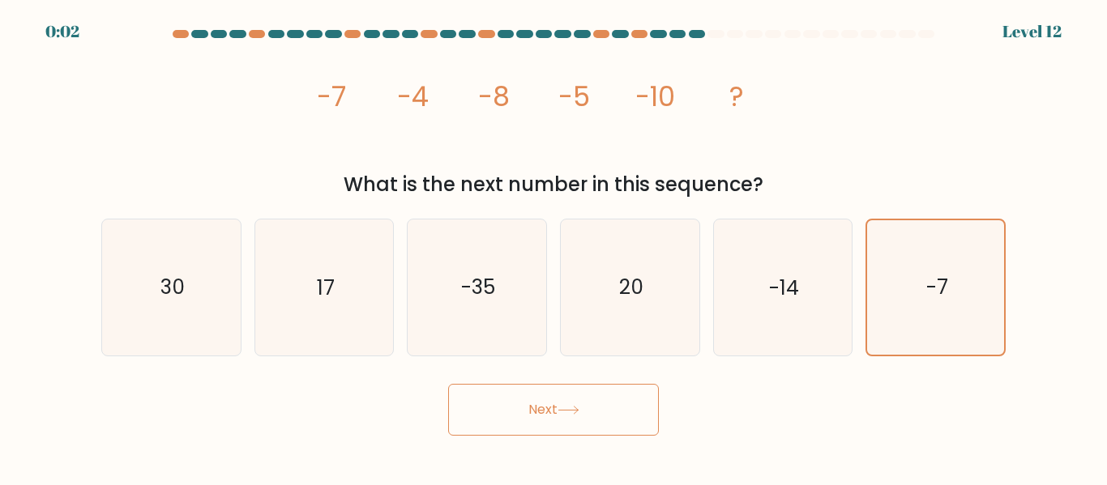
click at [548, 405] on button "Next" at bounding box center [553, 410] width 211 height 52
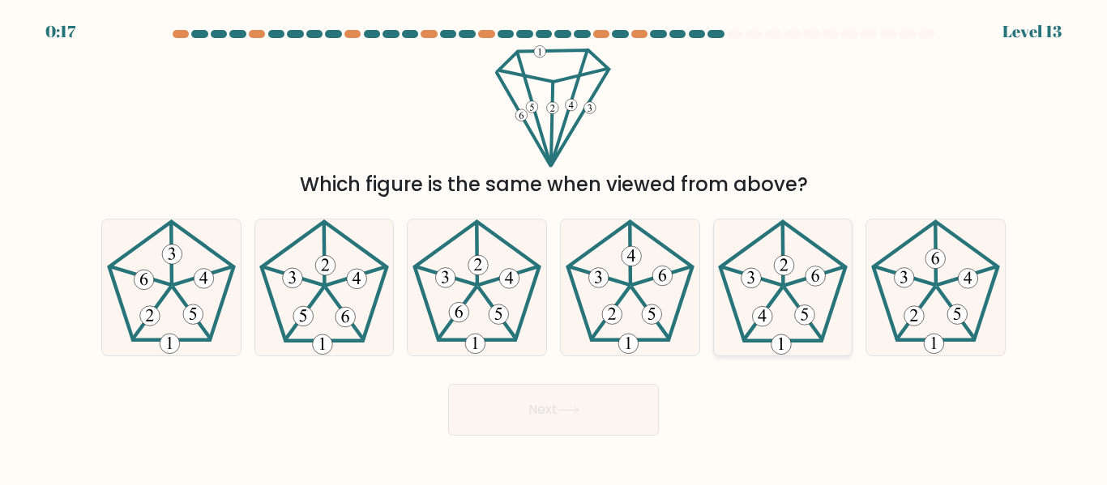
click at [778, 303] on icon at bounding box center [781, 287] width 135 height 135
click at [554, 247] on input "e." at bounding box center [553, 245] width 1 height 4
radio input "true"
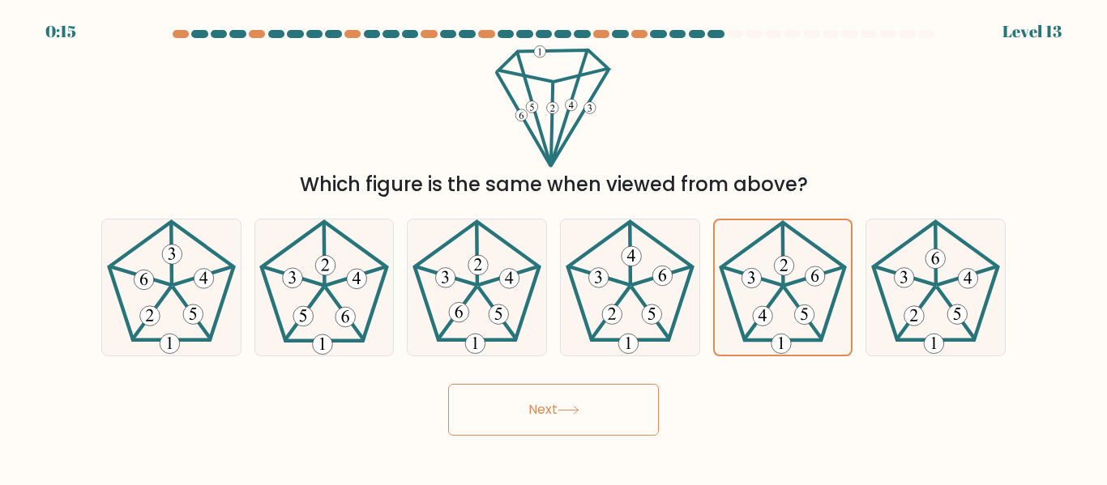
click at [555, 390] on button "Next" at bounding box center [553, 410] width 211 height 52
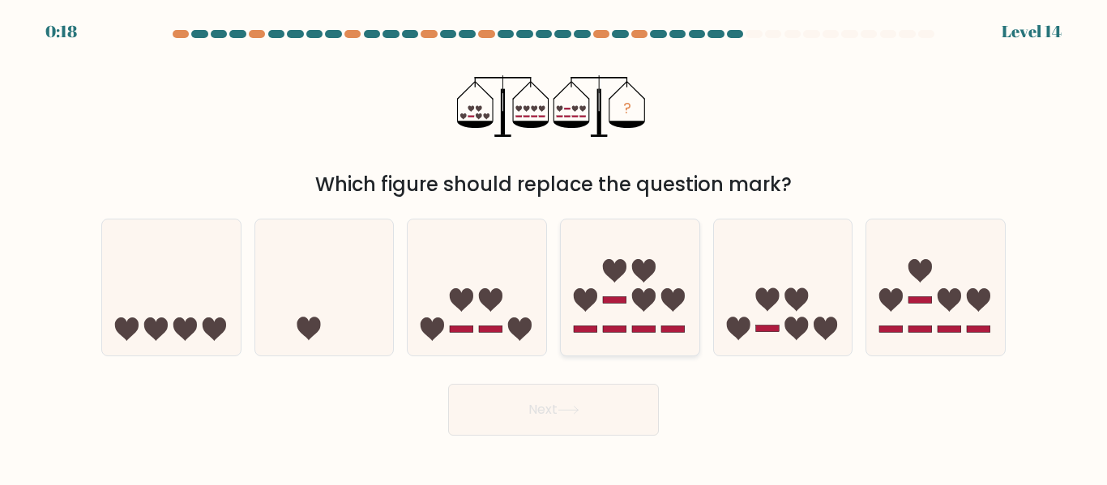
click at [629, 310] on icon at bounding box center [630, 287] width 139 height 114
click at [554, 247] on input "d." at bounding box center [553, 245] width 1 height 4
radio input "true"
click at [568, 420] on button "Next" at bounding box center [553, 410] width 211 height 52
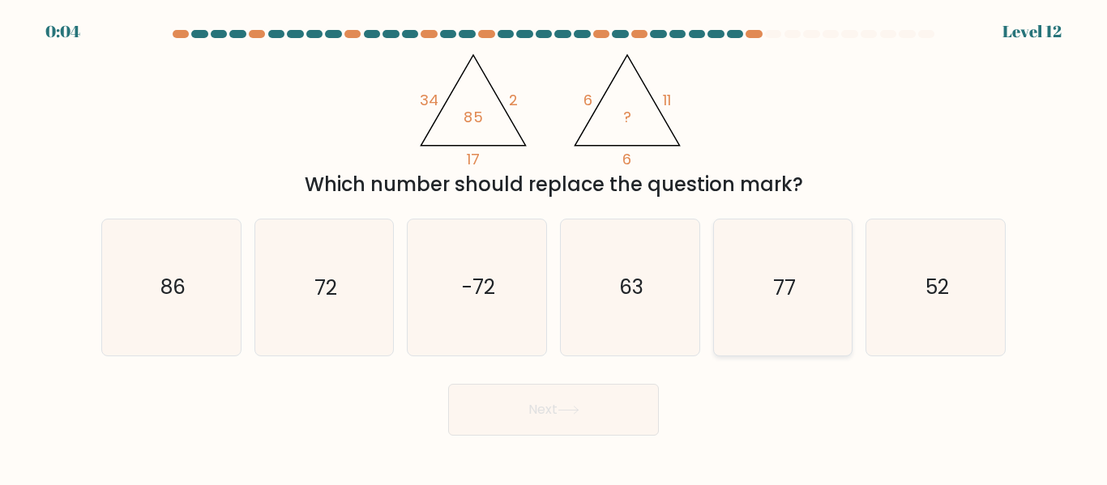
click at [784, 290] on text "77" at bounding box center [784, 288] width 23 height 28
click at [554, 247] on input "e. 77" at bounding box center [553, 245] width 1 height 4
radio input "true"
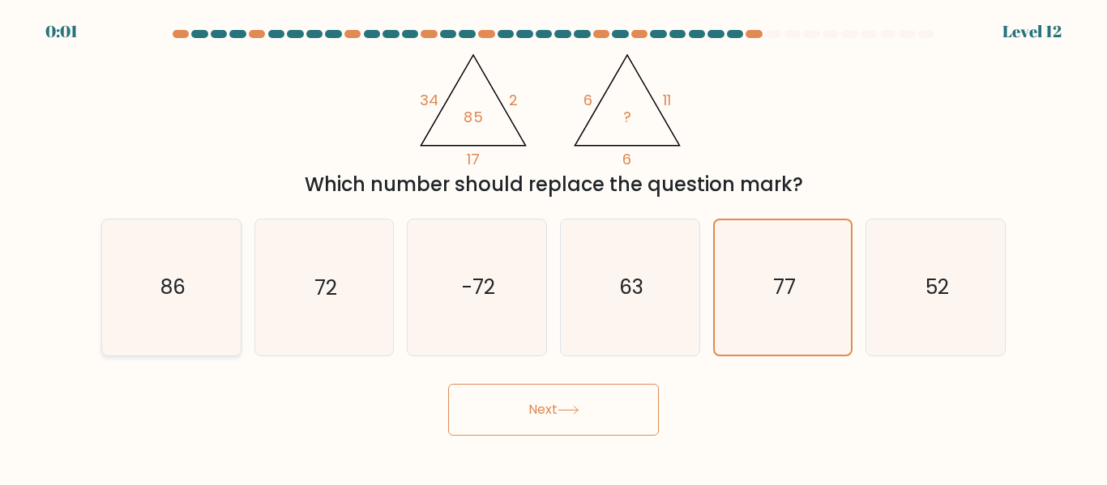
click at [169, 282] on text "86" at bounding box center [172, 288] width 25 height 28
click at [553, 247] on input "a. 86" at bounding box center [553, 245] width 1 height 4
radio input "true"
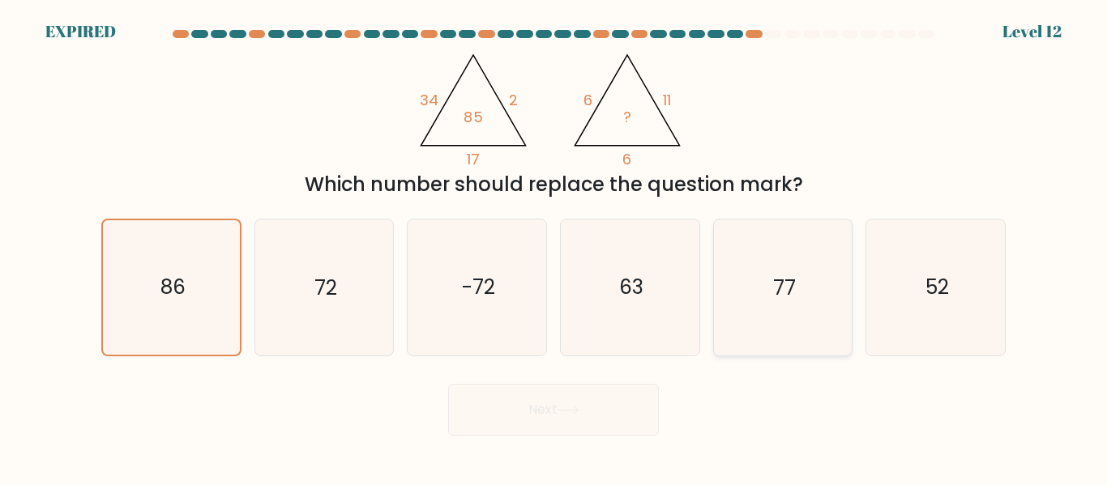
click at [797, 313] on icon "77" at bounding box center [781, 287] width 135 height 135
click at [554, 247] on input "e. 77" at bounding box center [553, 245] width 1 height 4
radio input "true"
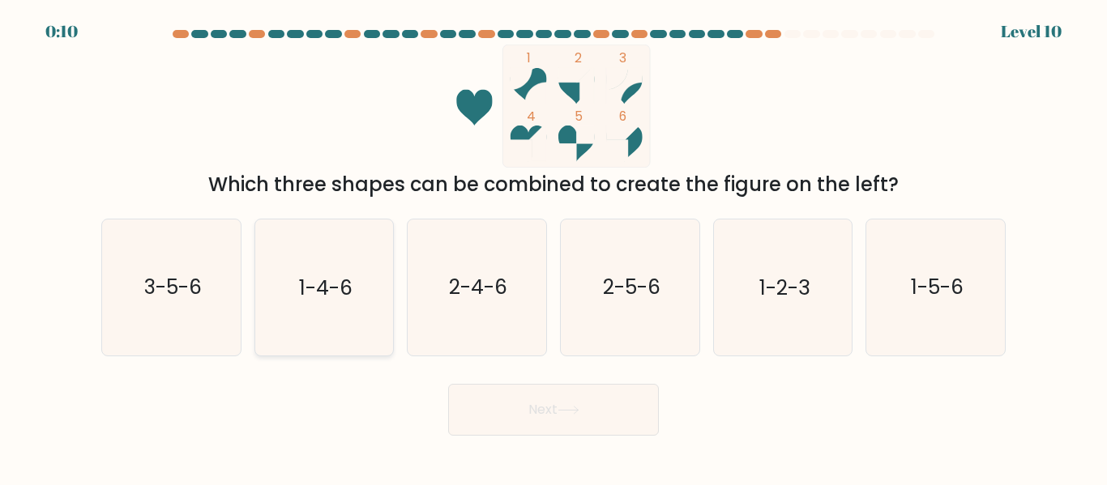
click at [319, 275] on text "1-4-6" at bounding box center [325, 288] width 53 height 28
click at [553, 247] on input "b. 1-4-6" at bounding box center [553, 245] width 1 height 4
radio input "true"
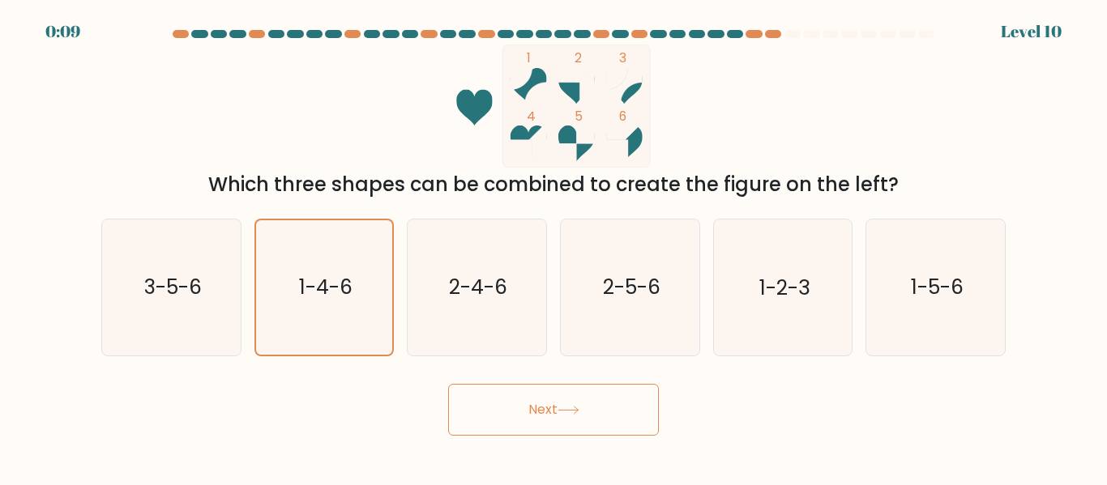
click at [538, 406] on button "Next" at bounding box center [553, 410] width 211 height 52
